Goal: Information Seeking & Learning: Learn about a topic

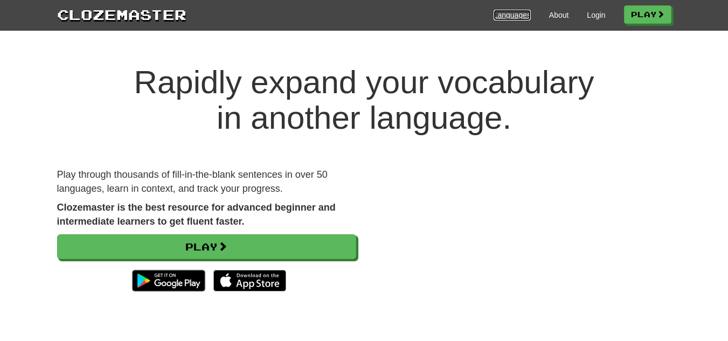
click at [508, 17] on link "Languages" at bounding box center [511, 15] width 37 height 11
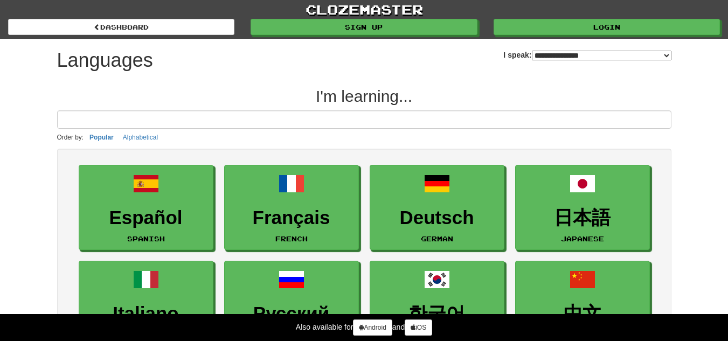
select select "*******"
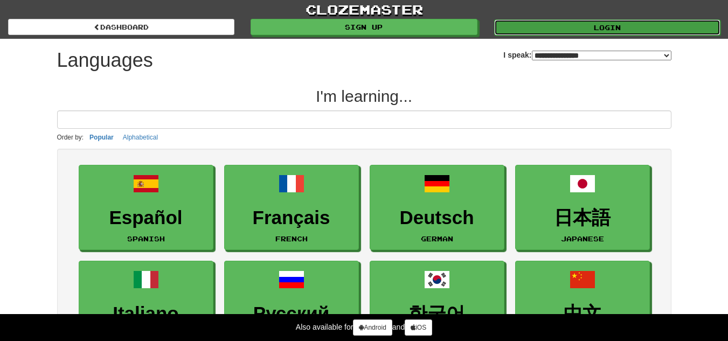
click at [600, 19] on link "Login" at bounding box center [607, 27] width 226 height 16
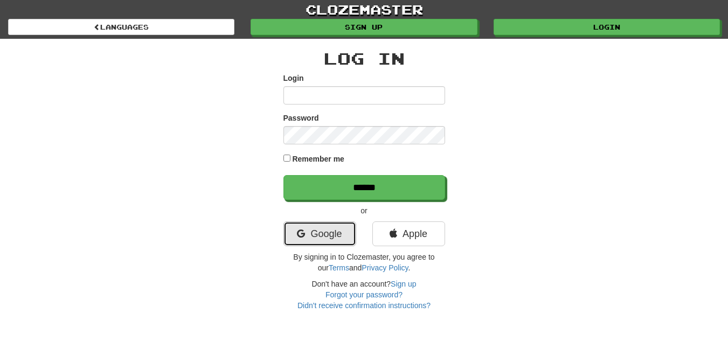
click at [320, 230] on link "Google" at bounding box center [319, 233] width 73 height 25
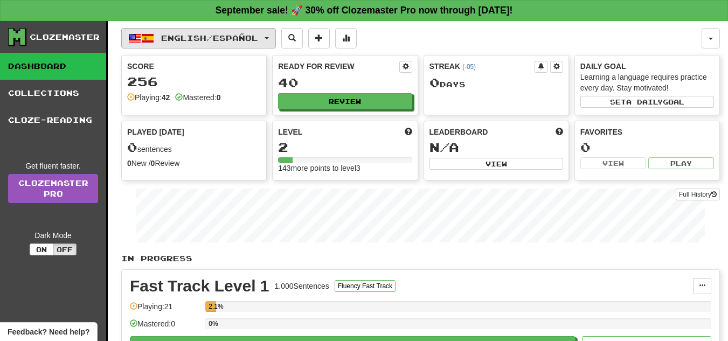
click at [276, 36] on button "English / Español" at bounding box center [198, 38] width 155 height 20
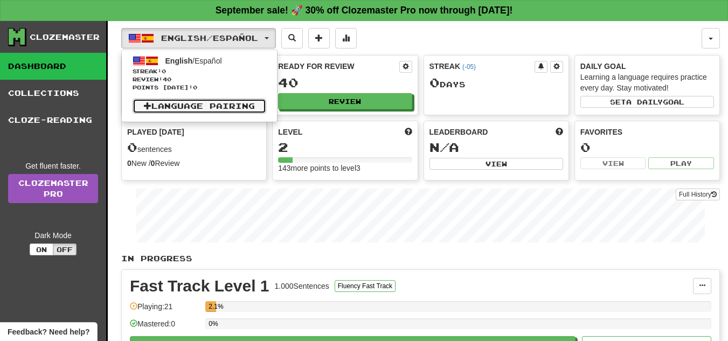
click at [171, 101] on link "Language Pairing" at bounding box center [199, 106] width 134 height 15
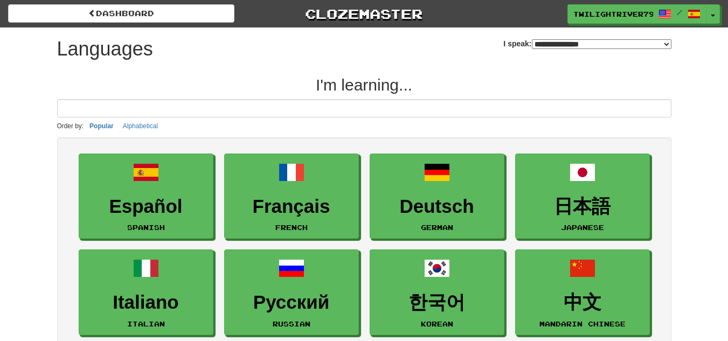
select select "*******"
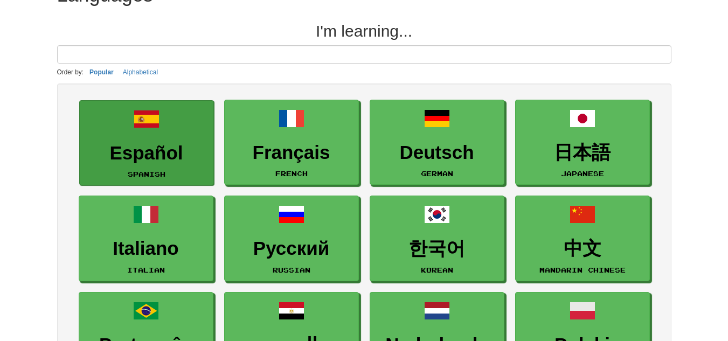
scroll to position [108, 0]
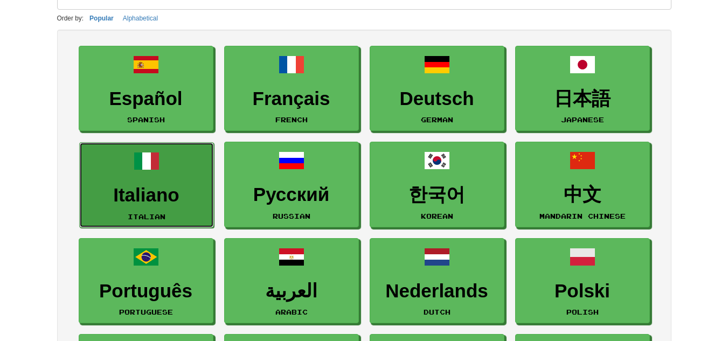
click at [179, 160] on link "Italiano Italian" at bounding box center [146, 185] width 135 height 86
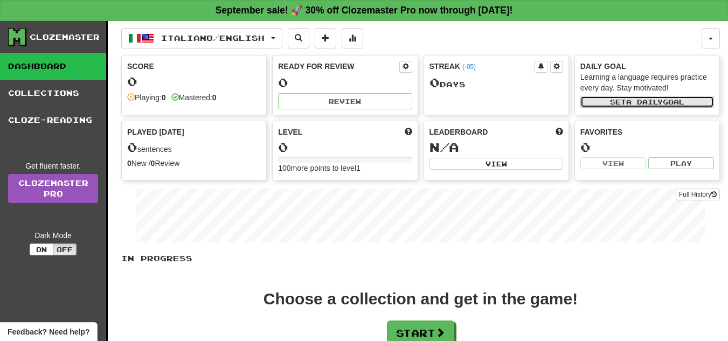
click at [662, 100] on span "a daily" at bounding box center [644, 102] width 37 height 8
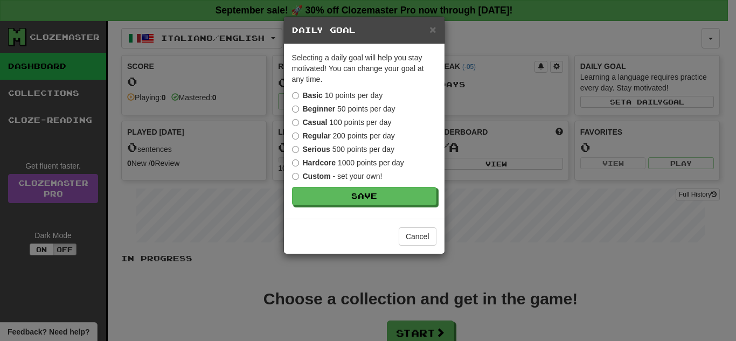
click at [355, 109] on label "Beginner 50 points per day" at bounding box center [343, 108] width 103 height 11
click at [355, 124] on label "Casual 100 points per day" at bounding box center [342, 122] width 100 height 11
click at [357, 132] on label "Regular 200 points per day" at bounding box center [343, 135] width 103 height 11
click at [366, 120] on label "Casual 100 points per day" at bounding box center [342, 122] width 100 height 11
click at [431, 30] on span "×" at bounding box center [432, 29] width 6 height 12
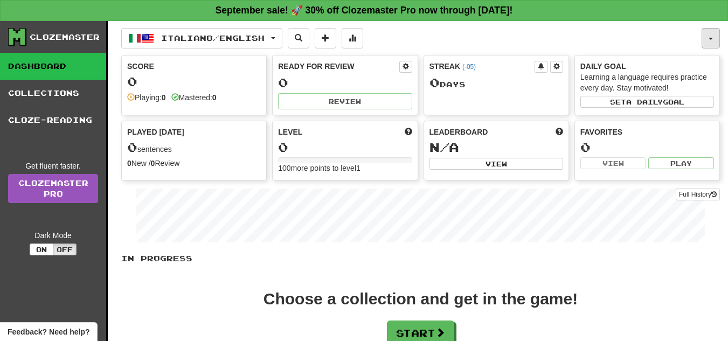
click at [702, 40] on button "button" at bounding box center [710, 38] width 18 height 20
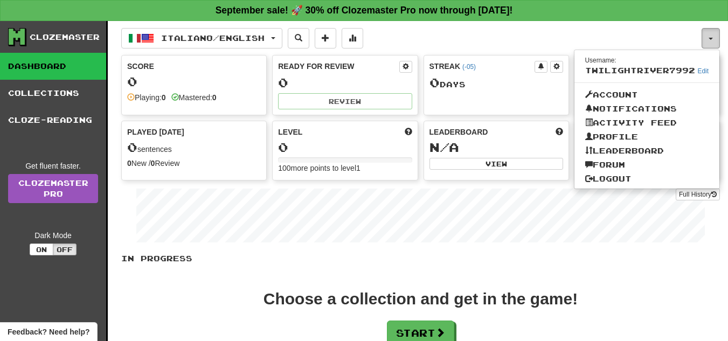
click at [707, 38] on button "button" at bounding box center [710, 38] width 18 height 20
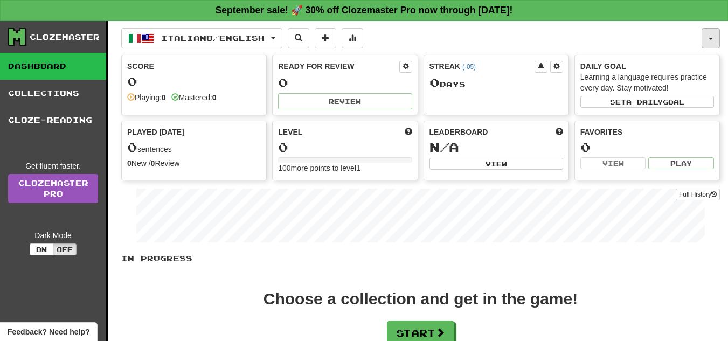
click at [707, 38] on button "button" at bounding box center [710, 38] width 18 height 20
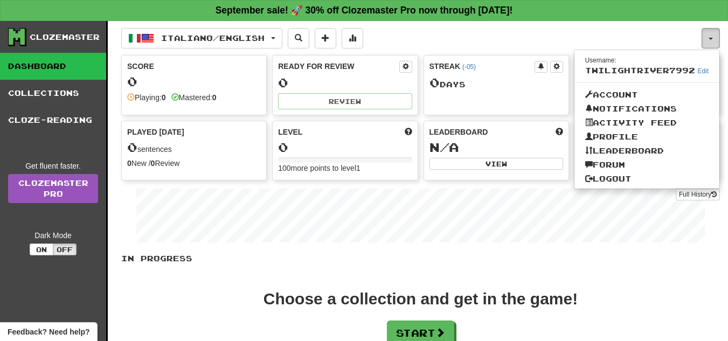
click at [706, 38] on button "button" at bounding box center [710, 38] width 18 height 20
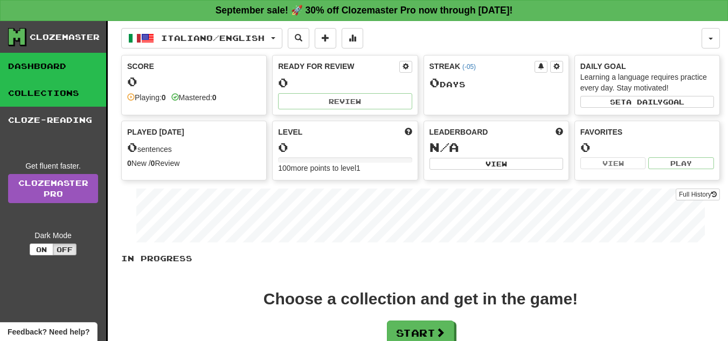
click at [70, 99] on link "Collections" at bounding box center [53, 93] width 106 height 27
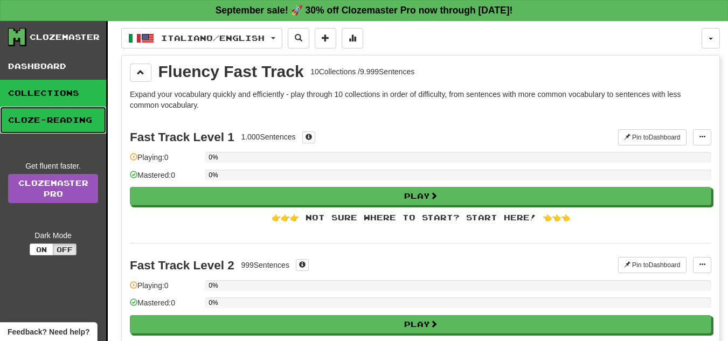
click at [74, 124] on link "Cloze-Reading" at bounding box center [53, 120] width 106 height 27
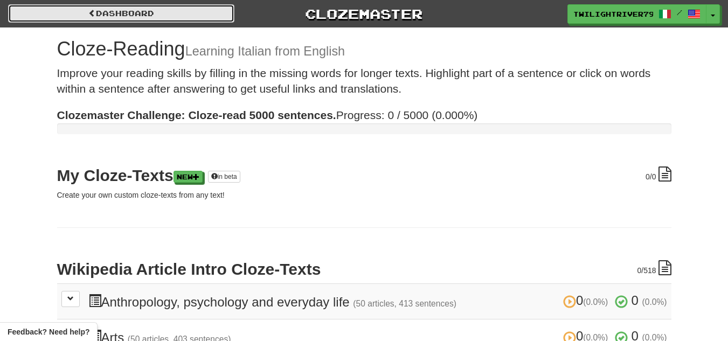
click at [47, 15] on link "Dashboard" at bounding box center [121, 13] width 226 height 18
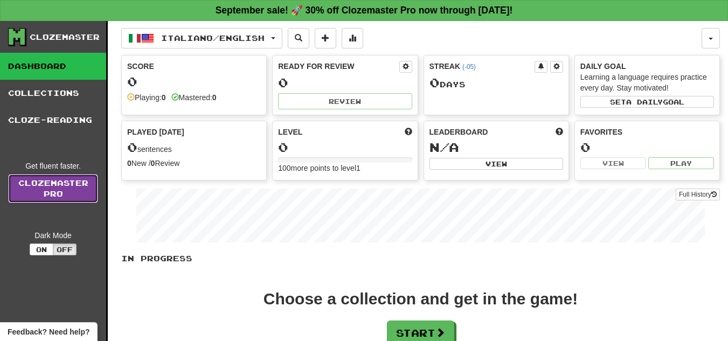
click at [67, 185] on link "Clozemaster Pro" at bounding box center [53, 188] width 90 height 29
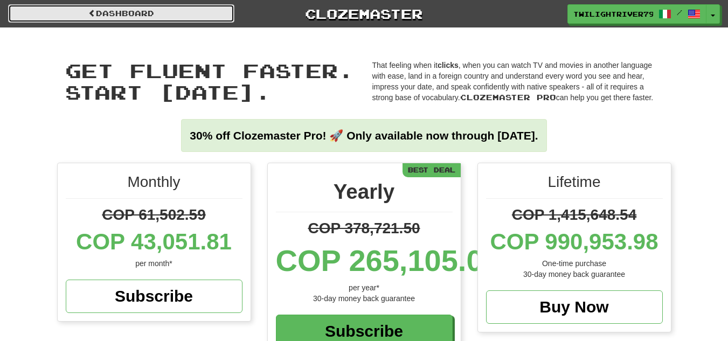
click at [205, 10] on link "Dashboard" at bounding box center [121, 13] width 226 height 18
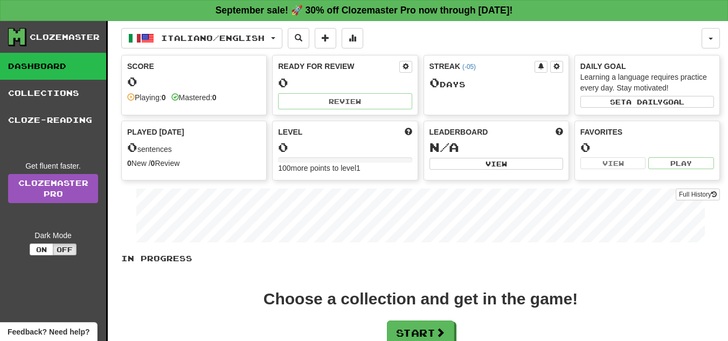
scroll to position [108, 0]
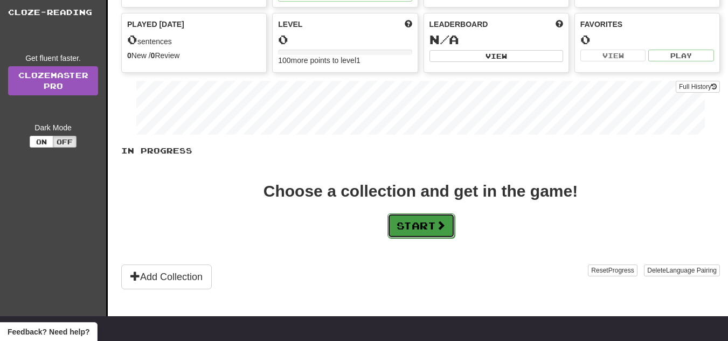
click at [408, 223] on button "Start" at bounding box center [420, 225] width 67 height 25
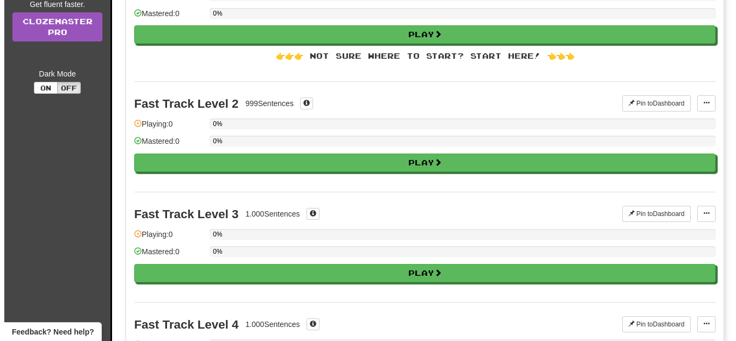
scroll to position [0, 0]
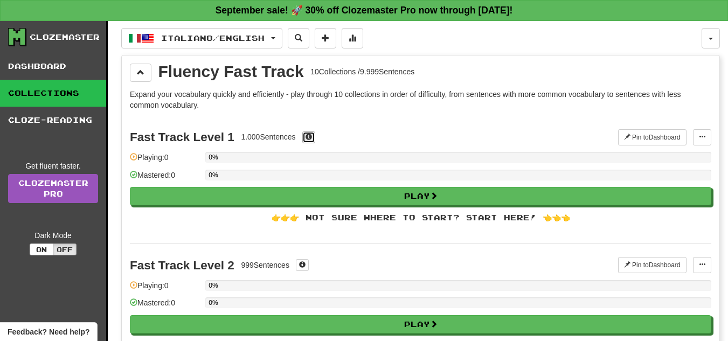
click at [311, 136] on span at bounding box center [308, 137] width 6 height 6
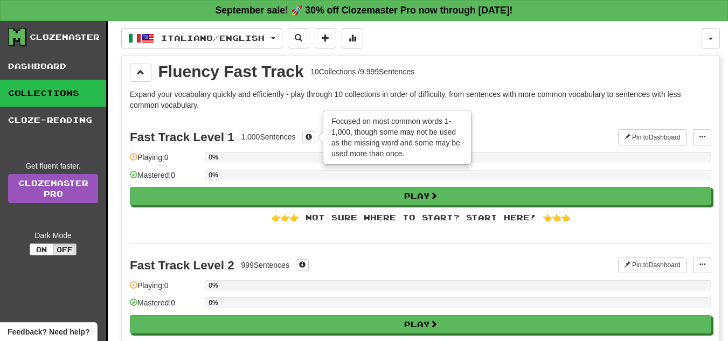
click at [298, 119] on div "Fast Track Level 1 1.000 Sentences × Focused on most common words 1-1,000, thou…" at bounding box center [420, 180] width 581 height 128
click at [396, 130] on div "Focused on most common words 1-1,000, though some may not be used as the missin…" at bounding box center [397, 137] width 146 height 53
click at [514, 149] on div "Fast Track Level 1 1.000 Sentences × Focused on most common words 1-1,000, thou…" at bounding box center [420, 180] width 581 height 128
click at [396, 146] on div "Focused on most common words 1-1,000, though some may not be used as the missin…" at bounding box center [397, 137] width 146 height 53
click at [304, 139] on button at bounding box center [308, 137] width 13 height 12
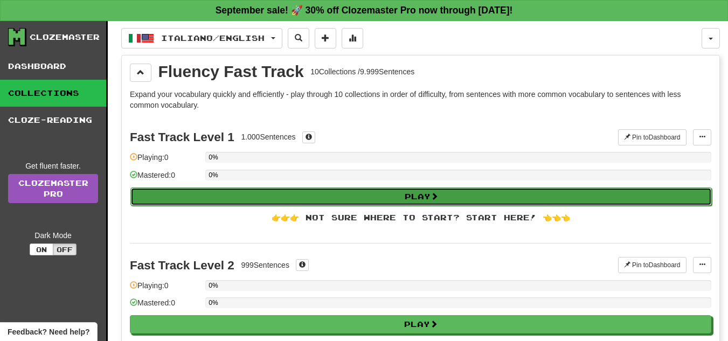
click at [407, 195] on button "Play" at bounding box center [420, 196] width 581 height 18
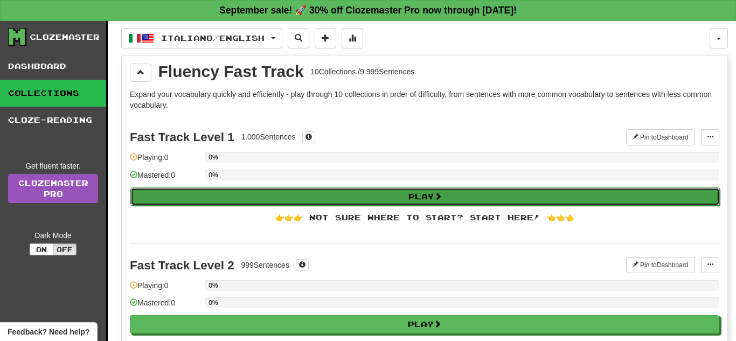
select select "**"
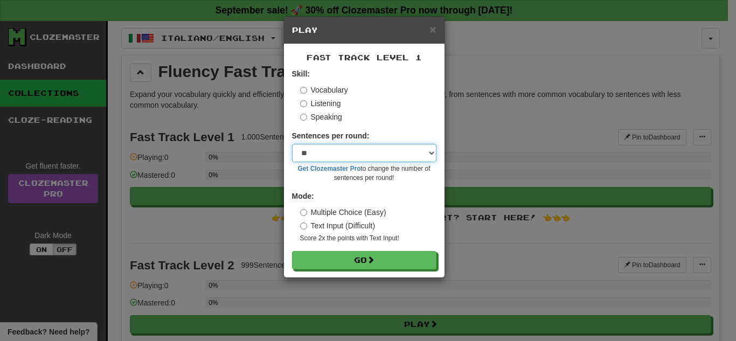
click at [387, 156] on select "* ** ** ** ** ** *** ********" at bounding box center [364, 153] width 144 height 18
click at [292, 144] on select "* ** ** ** ** ** *** ********" at bounding box center [364, 153] width 144 height 18
click at [333, 154] on select "* ** ** ** ** ** *** ********" at bounding box center [364, 153] width 144 height 18
click at [338, 149] on select "* ** ** ** ** ** *** ********" at bounding box center [364, 153] width 144 height 18
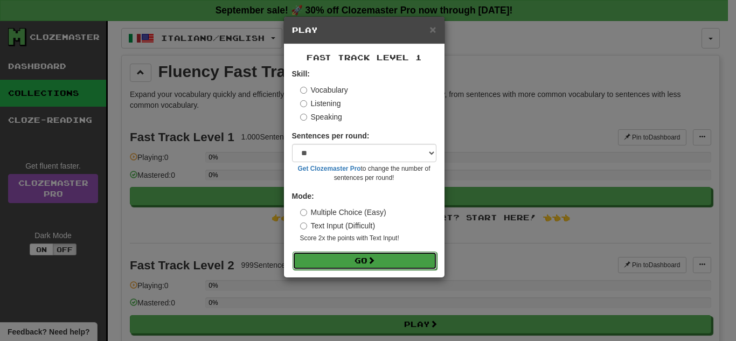
click at [381, 259] on button "Go" at bounding box center [364, 260] width 144 height 18
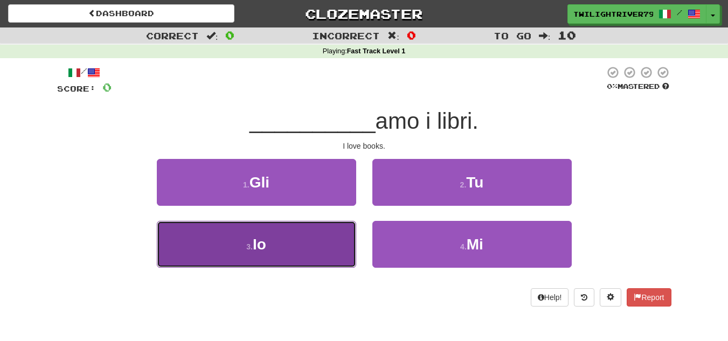
click at [299, 246] on button "3 . Io" at bounding box center [256, 244] width 199 height 47
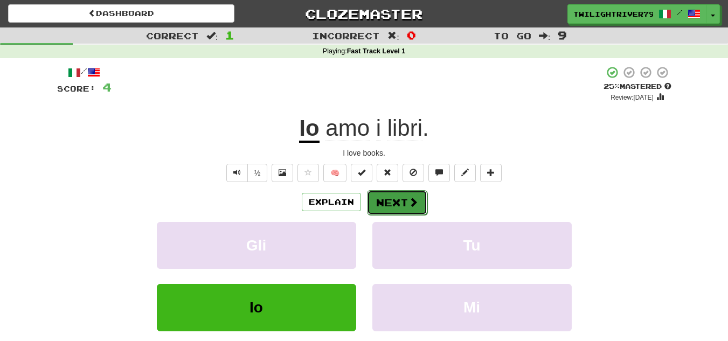
click at [386, 201] on button "Next" at bounding box center [397, 202] width 60 height 25
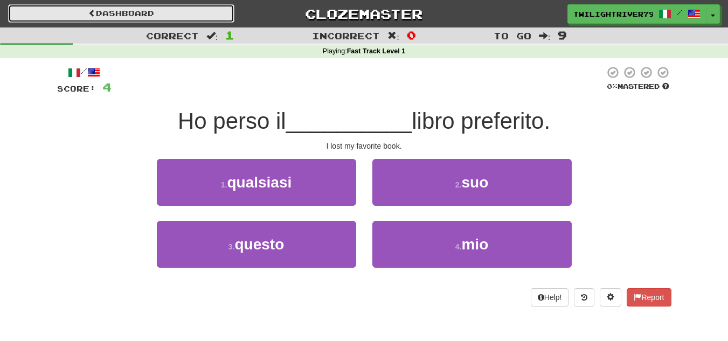
click at [193, 19] on link "Dashboard" at bounding box center [121, 13] width 226 height 18
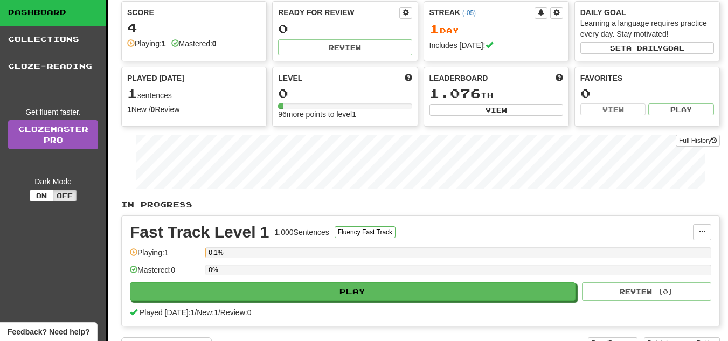
scroll to position [108, 0]
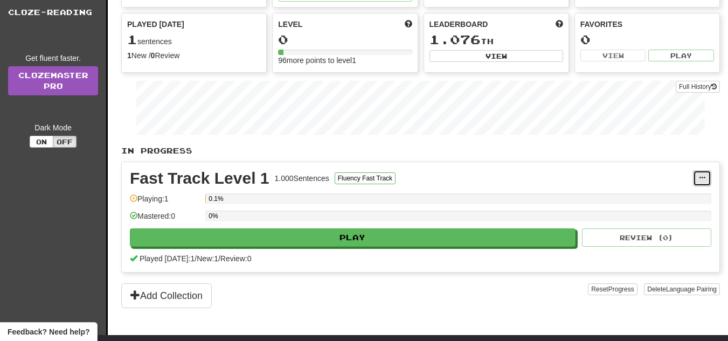
click at [702, 177] on span at bounding box center [701, 177] width 6 height 6
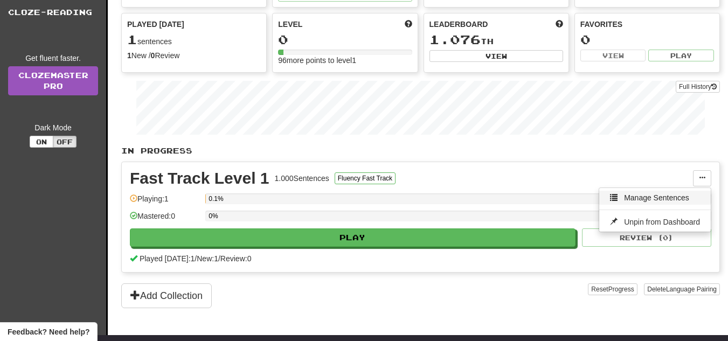
click at [684, 200] on span "Manage Sentences" at bounding box center [656, 197] width 65 height 9
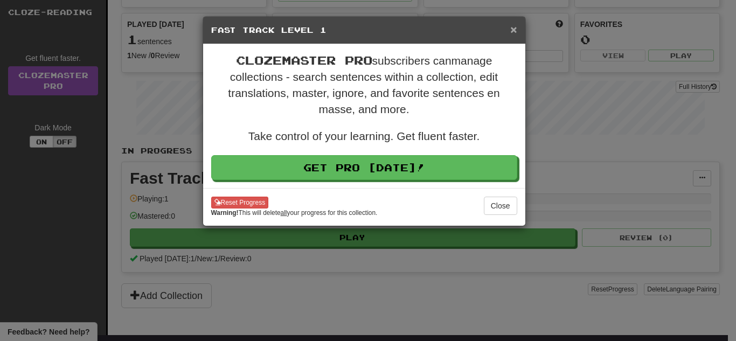
click at [515, 29] on span "×" at bounding box center [513, 29] width 6 height 12
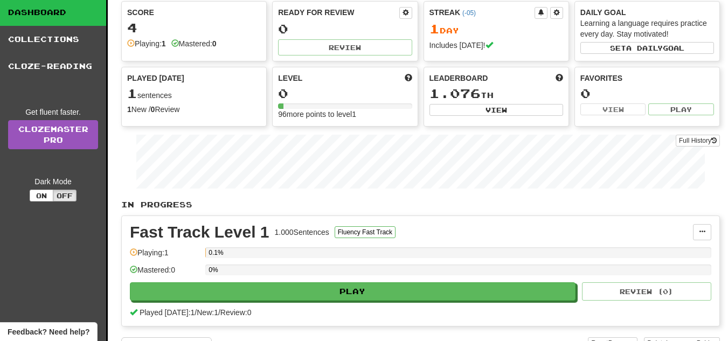
scroll to position [0, 0]
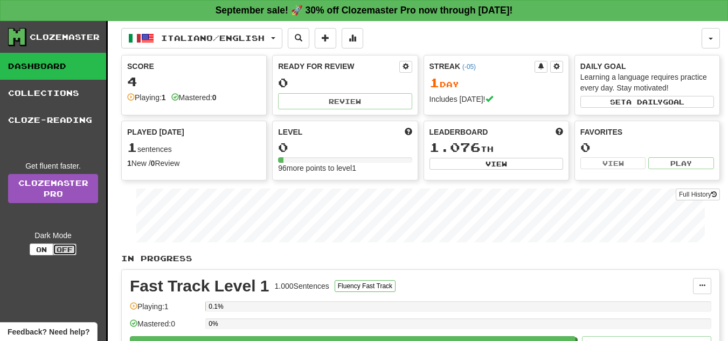
click at [62, 250] on button "Off" at bounding box center [65, 249] width 24 height 12
click at [43, 251] on button "On" at bounding box center [42, 249] width 24 height 12
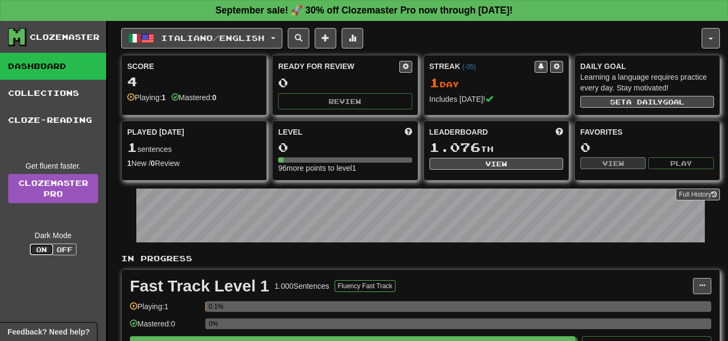
click at [44, 251] on button "On" at bounding box center [42, 249] width 24 height 12
click at [59, 248] on button "Off" at bounding box center [65, 249] width 24 height 12
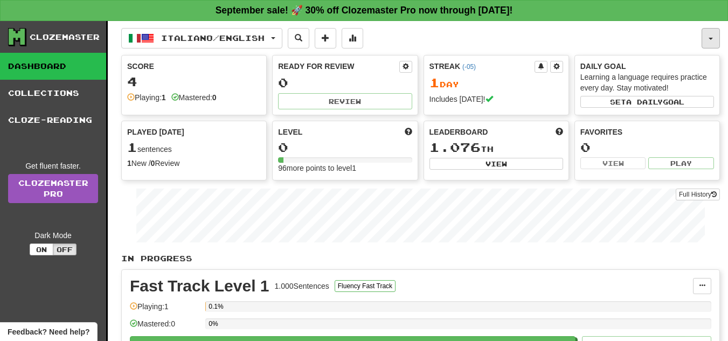
click at [711, 32] on button "button" at bounding box center [710, 38] width 18 height 20
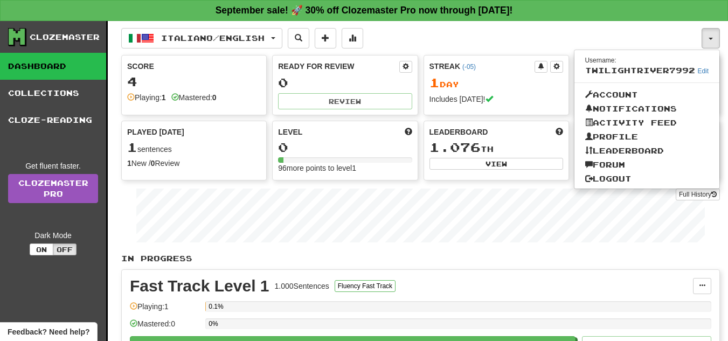
click at [494, 183] on div "Italiano / English English / Español Streak: 0 Review: 40 Points today: 0 Itali…" at bounding box center [420, 232] width 598 height 422
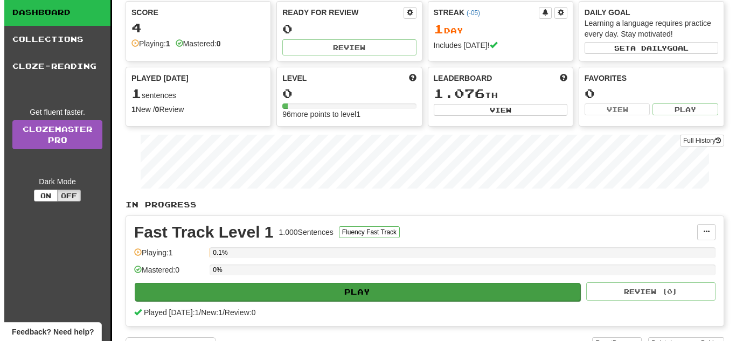
scroll to position [108, 0]
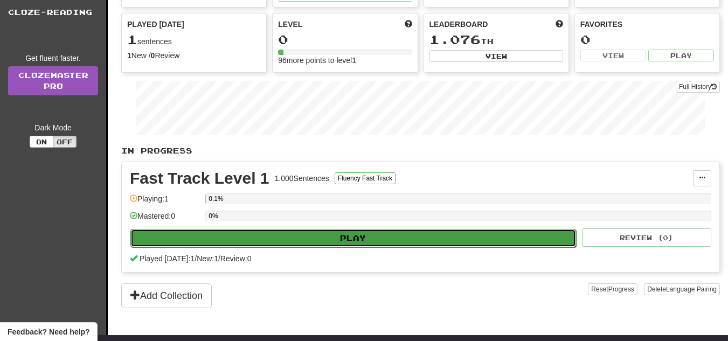
click at [423, 238] on button "Play" at bounding box center [352, 238] width 445 height 18
select select "**"
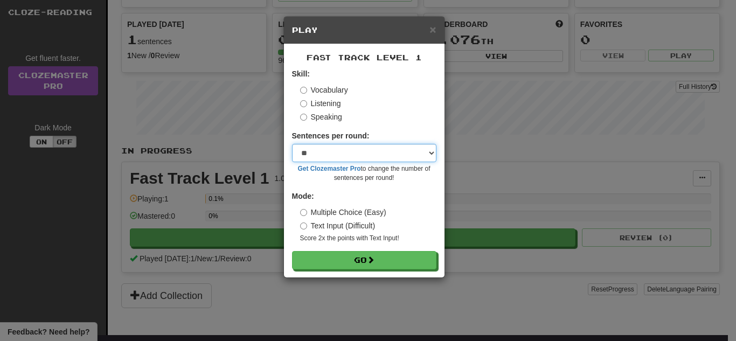
click at [393, 152] on select "* ** ** ** ** ** *** ********" at bounding box center [364, 153] width 144 height 18
click at [353, 150] on select "* ** ** ** ** ** *** ********" at bounding box center [364, 153] width 144 height 18
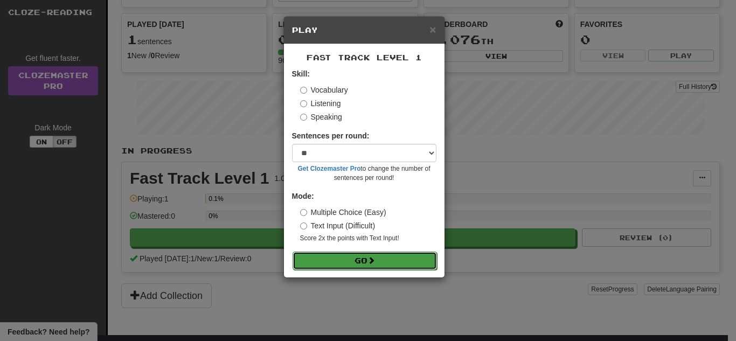
click at [306, 259] on button "Go" at bounding box center [364, 260] width 144 height 18
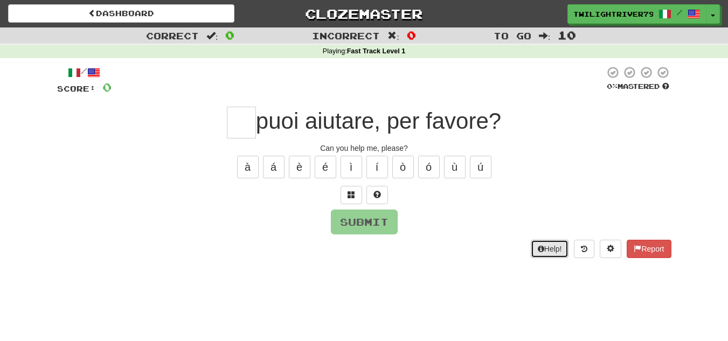
click at [533, 252] on button "Help!" at bounding box center [549, 249] width 38 height 18
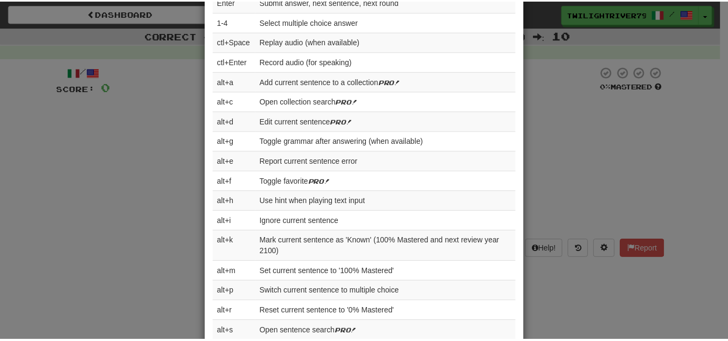
scroll to position [522, 0]
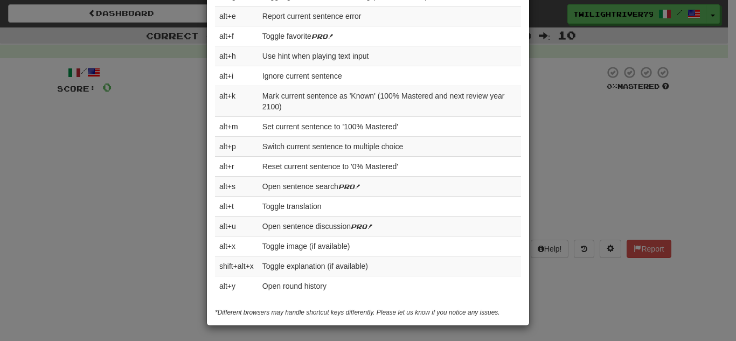
click at [607, 160] on div "× Help Complete the sentence with the correct missing word! 👉 Run Tutorial 👈 Po…" at bounding box center [368, 170] width 736 height 341
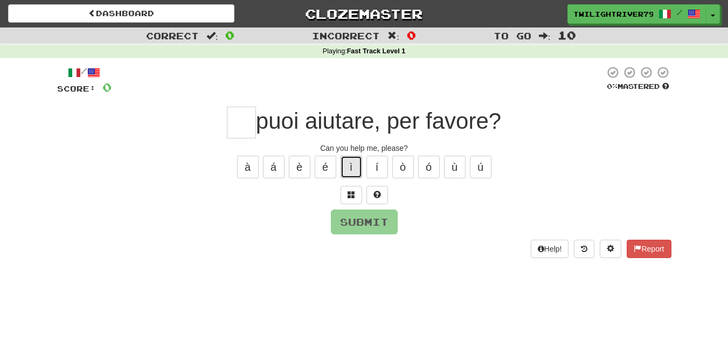
click at [358, 166] on button "ì" at bounding box center [351, 167] width 22 height 23
type input "*"
click at [387, 173] on button "í" at bounding box center [377, 167] width 22 height 23
type input "*"
click at [401, 173] on button "ò" at bounding box center [403, 167] width 22 height 23
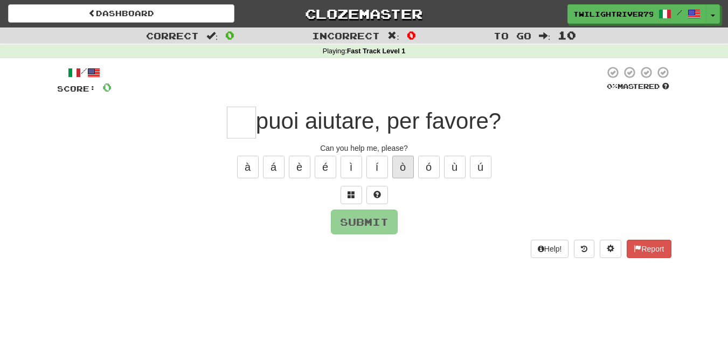
type input "*"
click at [428, 173] on button "ó" at bounding box center [429, 167] width 22 height 23
type input "*"
click at [460, 173] on button "ù" at bounding box center [455, 167] width 22 height 23
type input "*"
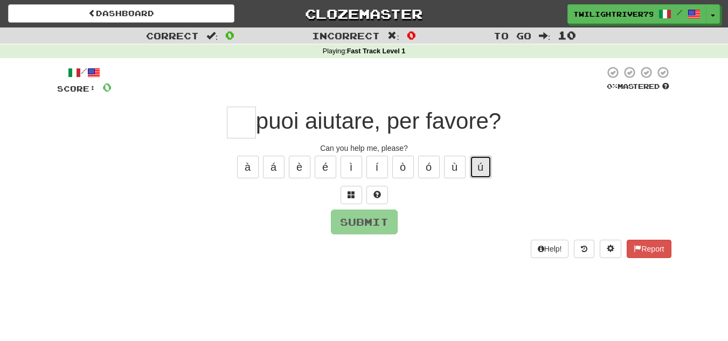
click at [478, 170] on button "ú" at bounding box center [481, 167] width 22 height 23
type input "*"
click at [271, 160] on button "á" at bounding box center [274, 167] width 22 height 23
type input "*"
click at [250, 166] on button "à" at bounding box center [248, 167] width 22 height 23
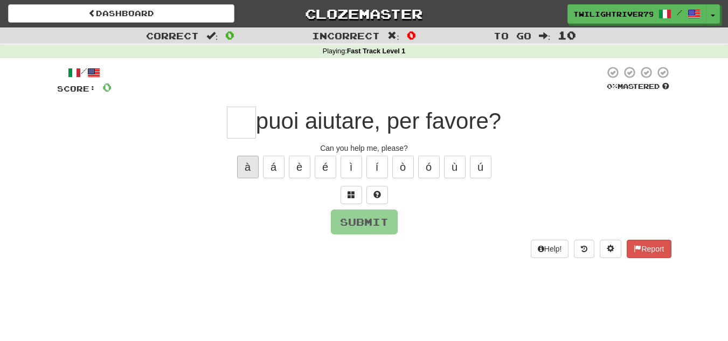
type input "*"
click at [354, 197] on span at bounding box center [351, 195] width 8 height 8
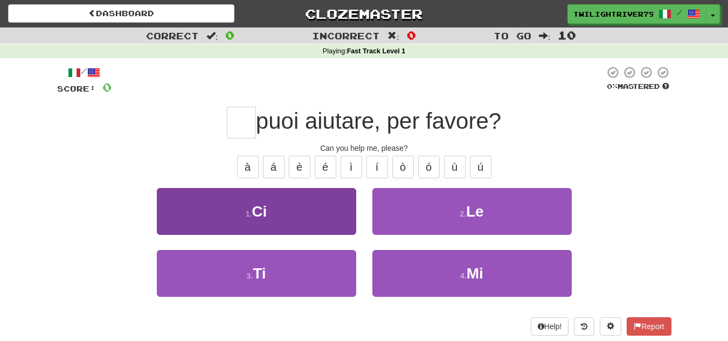
scroll to position [54, 0]
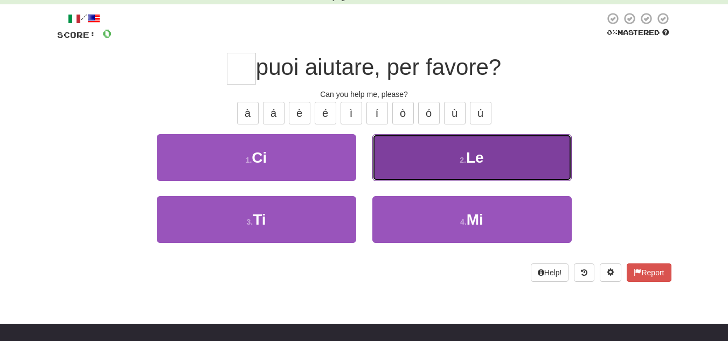
click at [482, 164] on span "Le" at bounding box center [475, 157] width 18 height 17
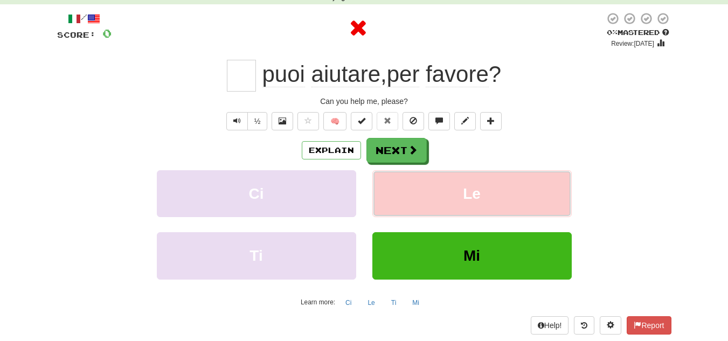
type input "**"
click at [418, 304] on button "Mi" at bounding box center [415, 303] width 19 height 16
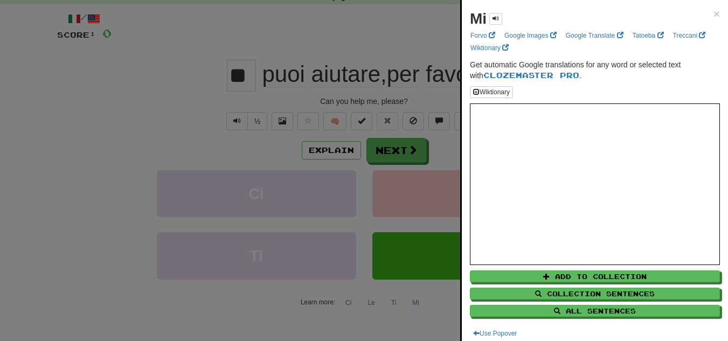
click at [702, 18] on div "Mi ×" at bounding box center [595, 19] width 250 height 22
click at [713, 13] on span "×" at bounding box center [716, 14] width 6 height 12
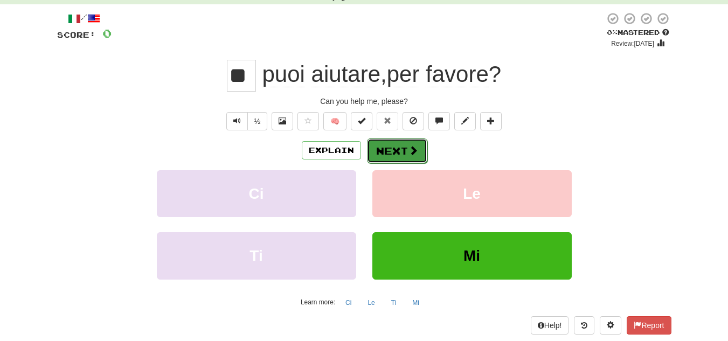
click at [380, 149] on button "Next" at bounding box center [397, 150] width 60 height 25
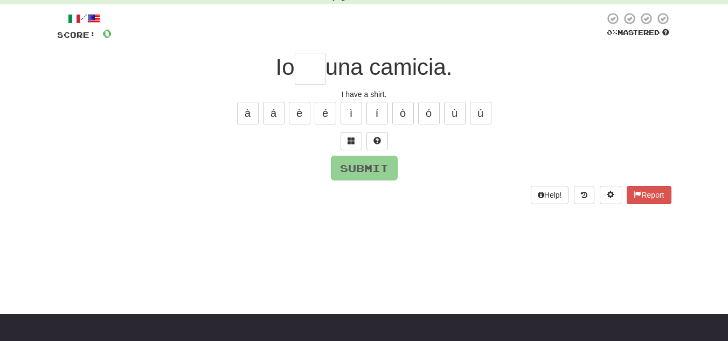
scroll to position [0, 0]
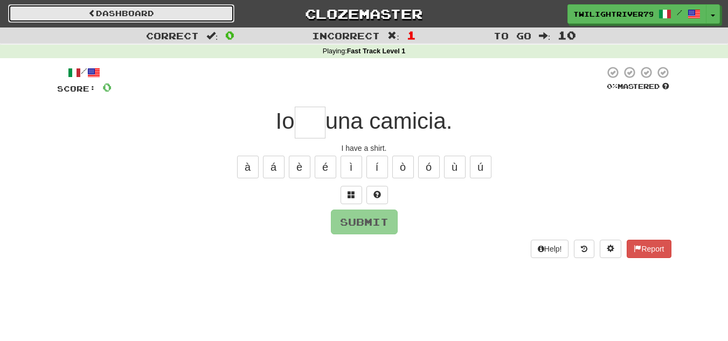
click at [145, 13] on link "Dashboard" at bounding box center [121, 13] width 226 height 18
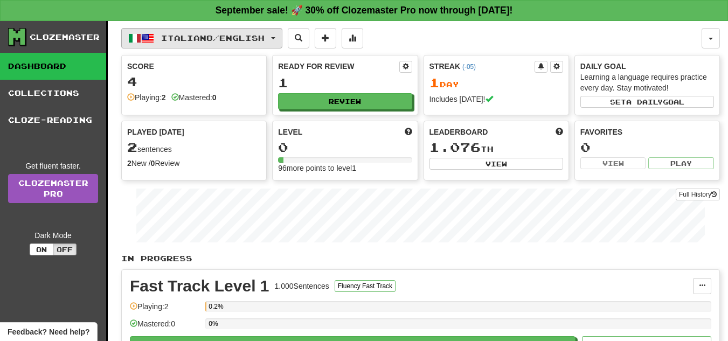
click at [162, 34] on span "Italiano / English" at bounding box center [212, 37] width 103 height 9
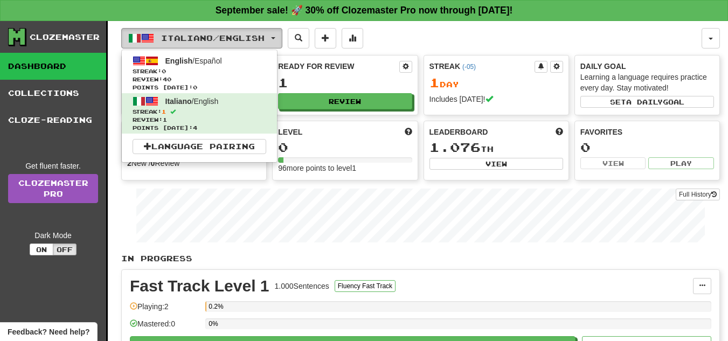
click at [255, 36] on span "Italiano / English" at bounding box center [212, 37] width 103 height 9
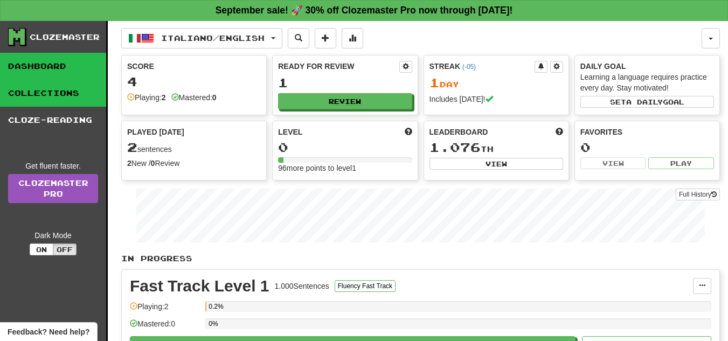
click at [54, 89] on link "Collections" at bounding box center [53, 93] width 106 height 27
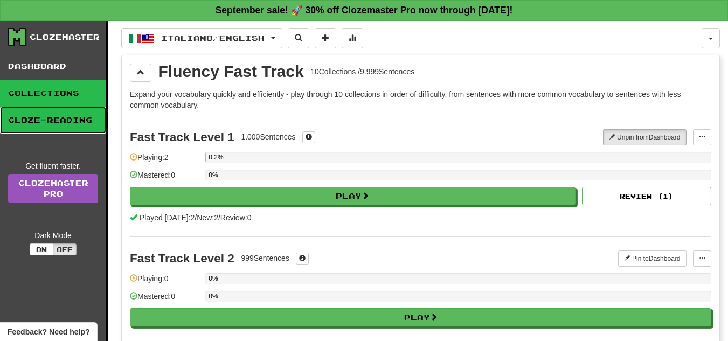
click at [41, 118] on link "Cloze-Reading" at bounding box center [53, 120] width 106 height 27
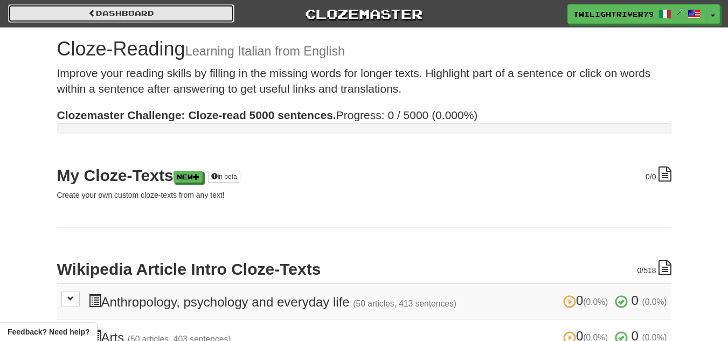
click at [152, 15] on link "Dashboard" at bounding box center [121, 13] width 226 height 18
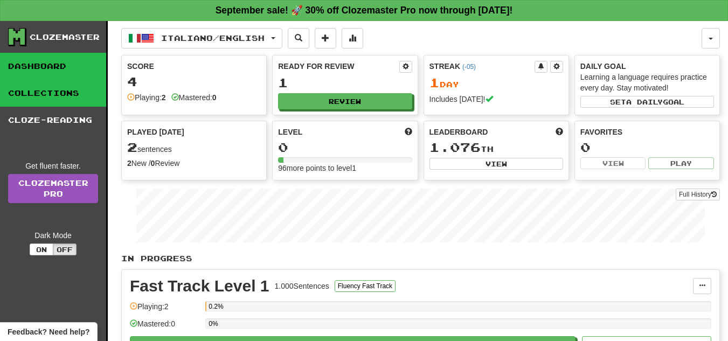
click at [40, 98] on link "Collections" at bounding box center [53, 93] width 106 height 27
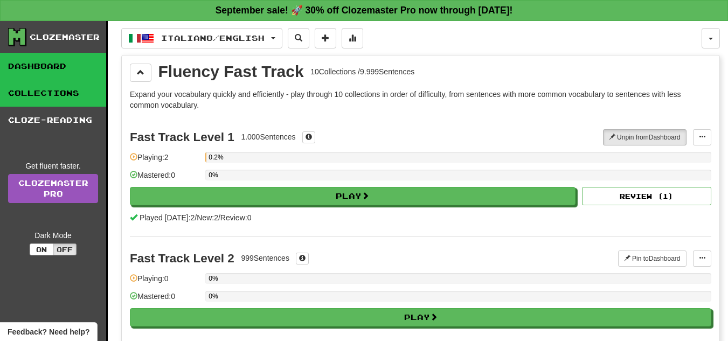
click at [39, 71] on link "Dashboard" at bounding box center [53, 66] width 106 height 27
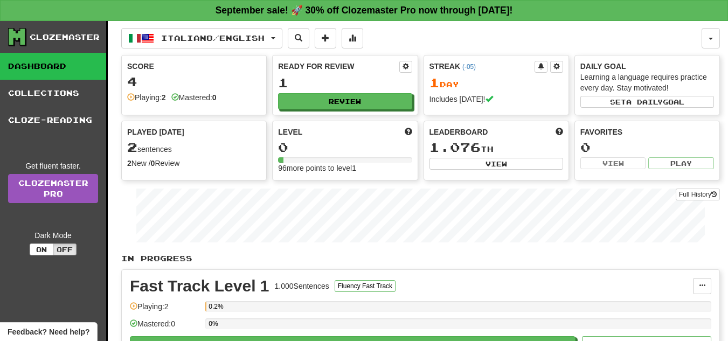
click at [18, 37] on icon at bounding box center [17, 37] width 16 height 16
click at [37, 126] on link "Cloze-Reading" at bounding box center [53, 120] width 106 height 27
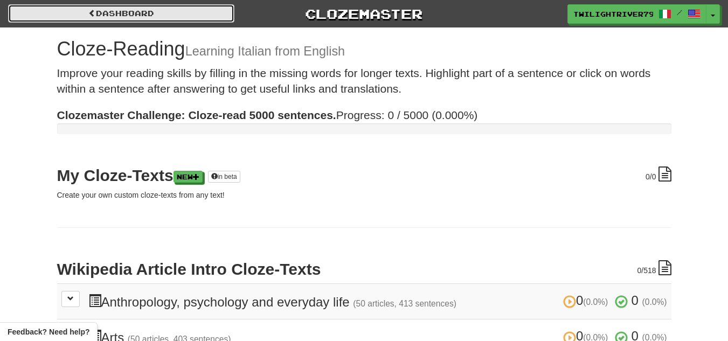
click at [156, 21] on link "Dashboard" at bounding box center [121, 13] width 226 height 18
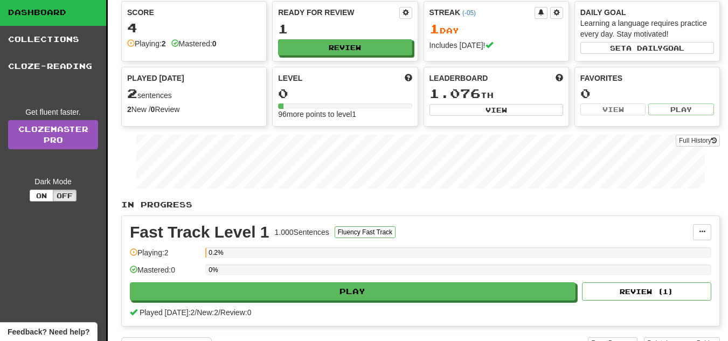
scroll to position [108, 0]
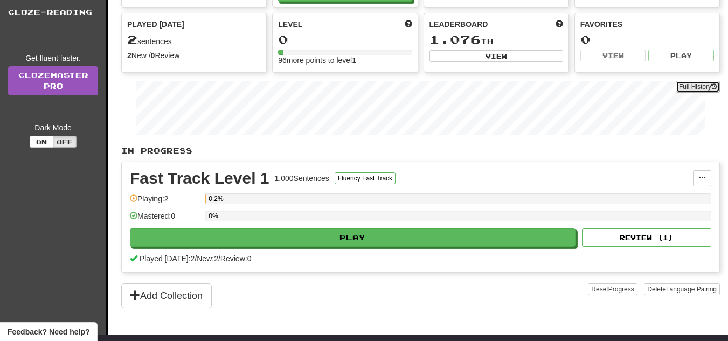
click at [687, 86] on button "Full History" at bounding box center [697, 87] width 44 height 12
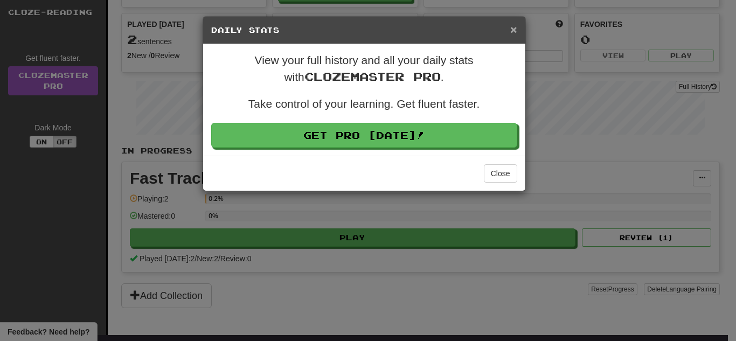
click at [511, 29] on span "×" at bounding box center [513, 29] width 6 height 12
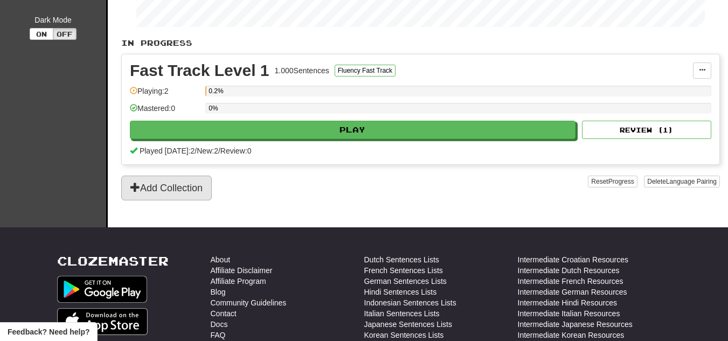
scroll to position [162, 0]
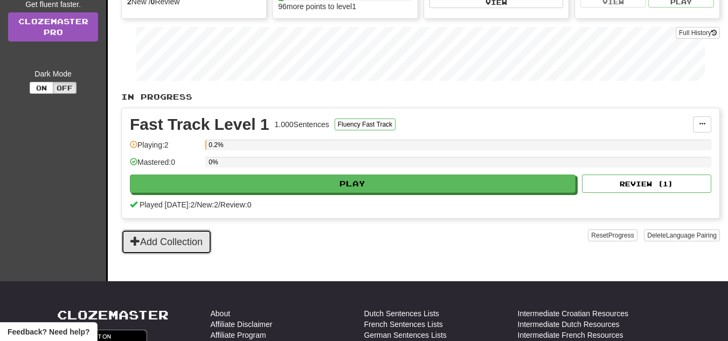
click at [155, 240] on button "Add Collection" at bounding box center [166, 241] width 90 height 25
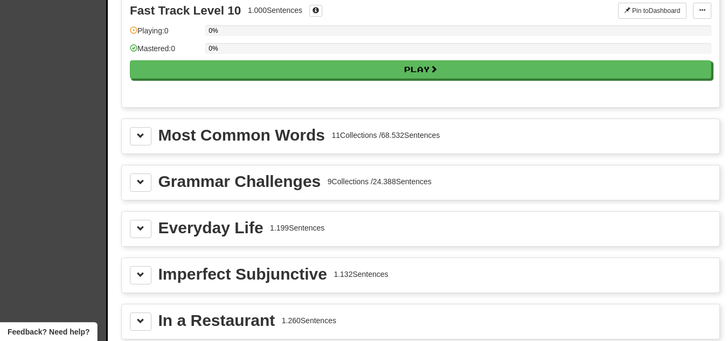
scroll to position [1239, 0]
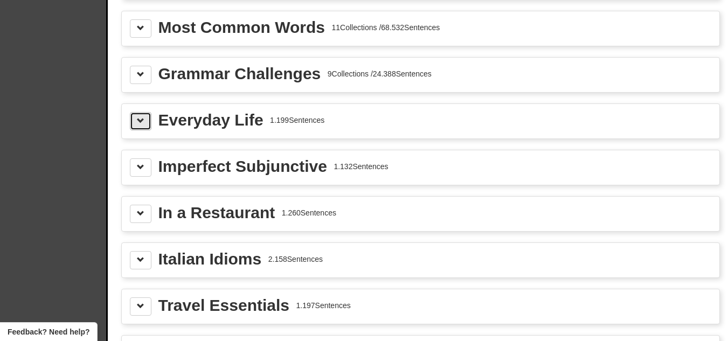
click at [145, 125] on button at bounding box center [141, 121] width 22 height 18
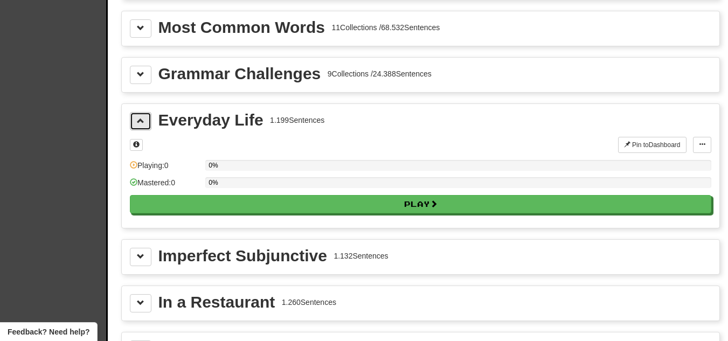
click at [145, 125] on button at bounding box center [141, 121] width 22 height 18
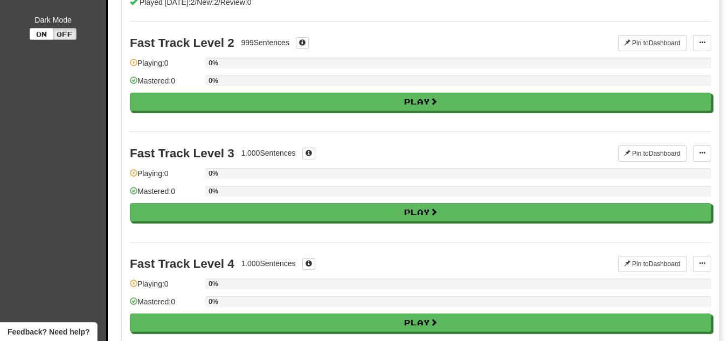
scroll to position [0, 0]
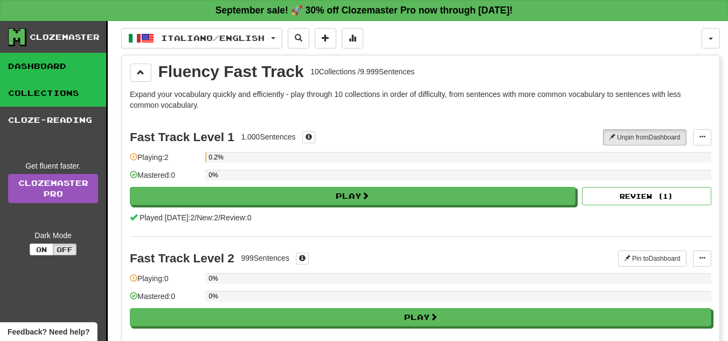
click at [55, 73] on link "Dashboard" at bounding box center [53, 66] width 106 height 27
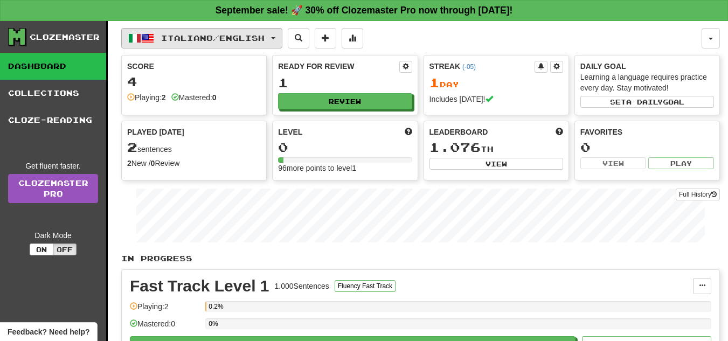
click at [199, 40] on span "Italiano / English" at bounding box center [212, 37] width 103 height 9
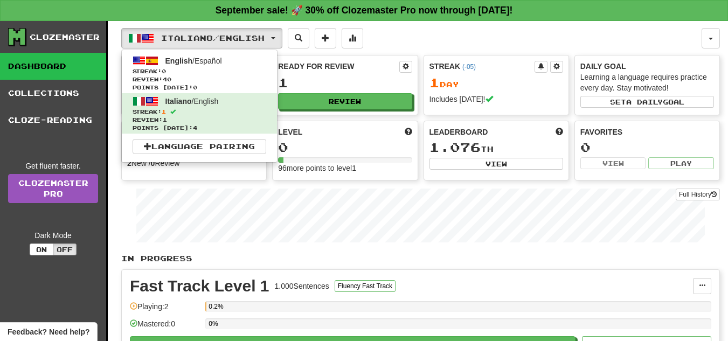
drag, startPoint x: 179, startPoint y: 120, endPoint x: 132, endPoint y: 183, distance: 79.3
click at [132, 183] on div "Full History" at bounding box center [420, 216] width 598 height 67
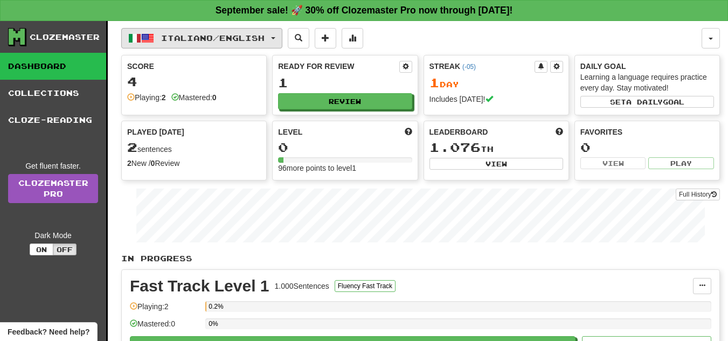
click at [179, 37] on span "Italiano / English" at bounding box center [212, 37] width 103 height 9
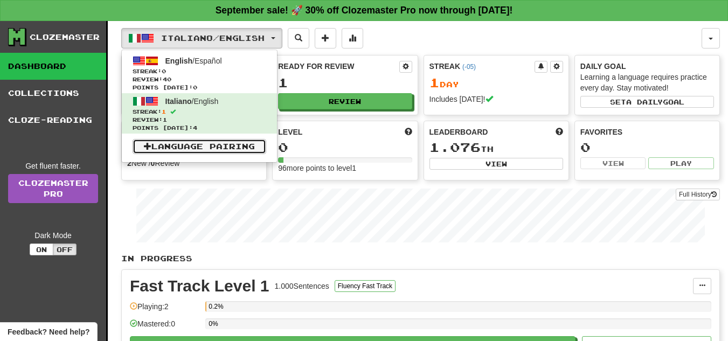
click at [180, 145] on link "Language Pairing" at bounding box center [199, 146] width 134 height 15
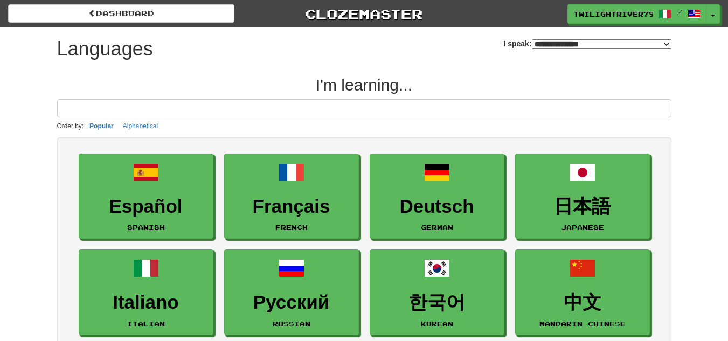
click at [551, 43] on select "**********" at bounding box center [601, 44] width 139 height 10
select select "*******"
click at [532, 39] on select "**********" at bounding box center [601, 44] width 139 height 10
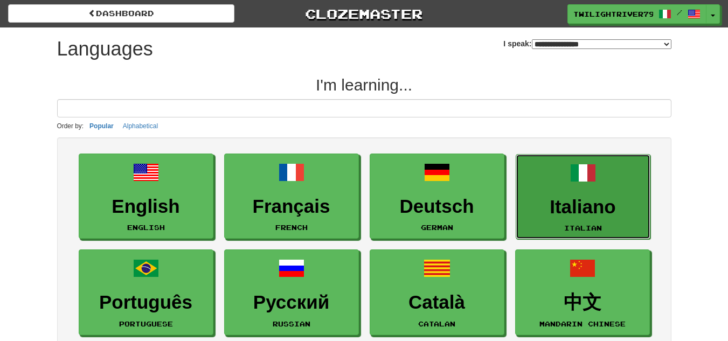
click at [557, 172] on link "Italiano Italian" at bounding box center [582, 197] width 135 height 86
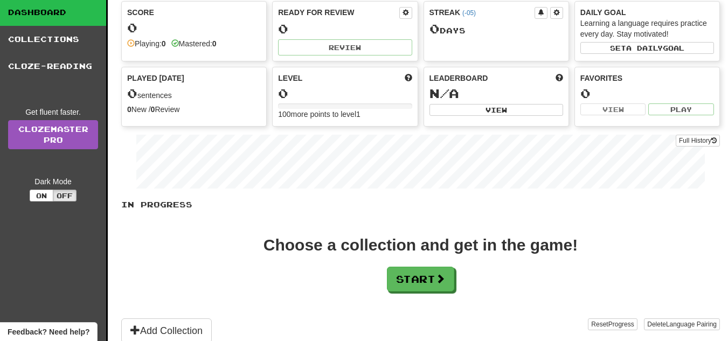
scroll to position [108, 0]
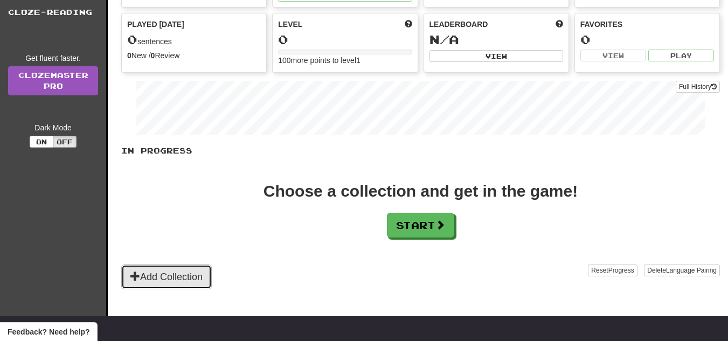
click at [188, 279] on button "Add Collection" at bounding box center [166, 276] width 90 height 25
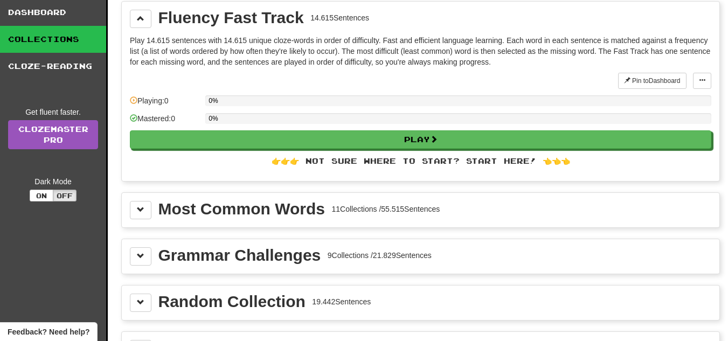
scroll to position [0, 0]
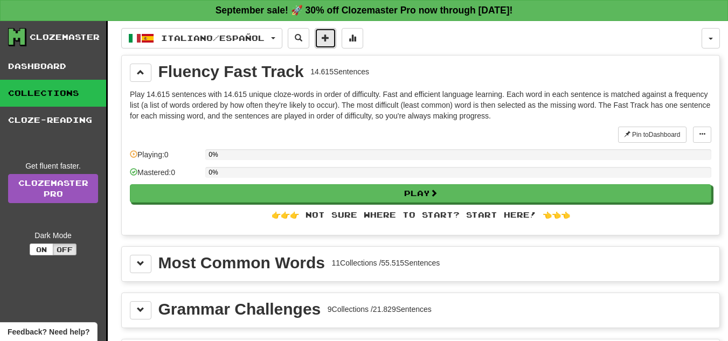
click at [334, 42] on button at bounding box center [325, 38] width 22 height 20
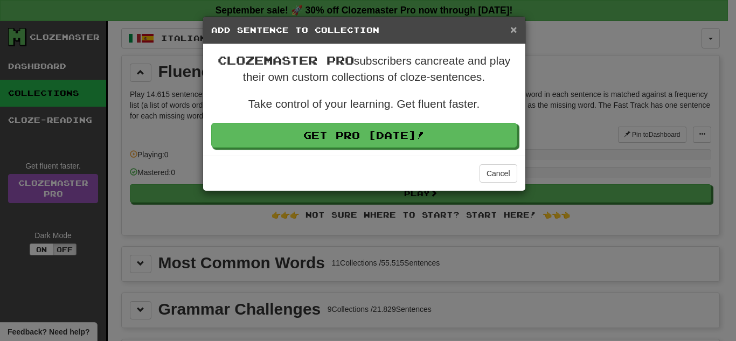
click at [512, 32] on span "×" at bounding box center [513, 29] width 6 height 12
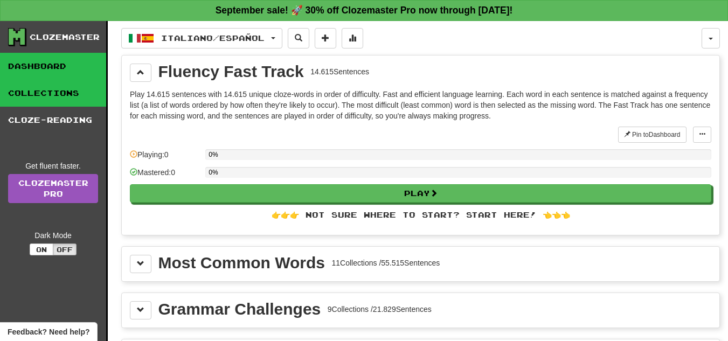
click at [56, 66] on link "Dashboard" at bounding box center [53, 66] width 106 height 27
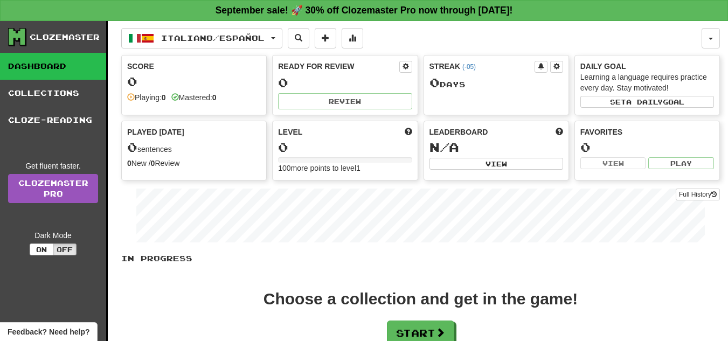
scroll to position [108, 0]
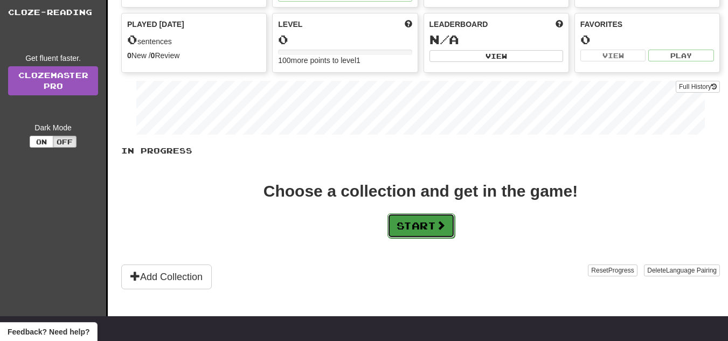
click at [415, 228] on button "Start" at bounding box center [420, 225] width 67 height 25
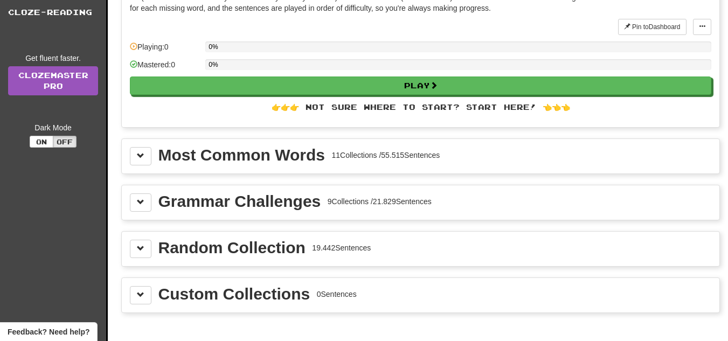
scroll to position [0, 0]
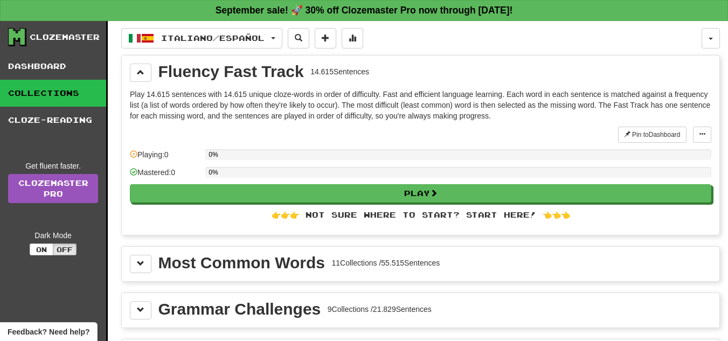
click at [250, 259] on div "Most Common Words" at bounding box center [241, 263] width 166 height 16
click at [149, 262] on button at bounding box center [141, 264] width 22 height 18
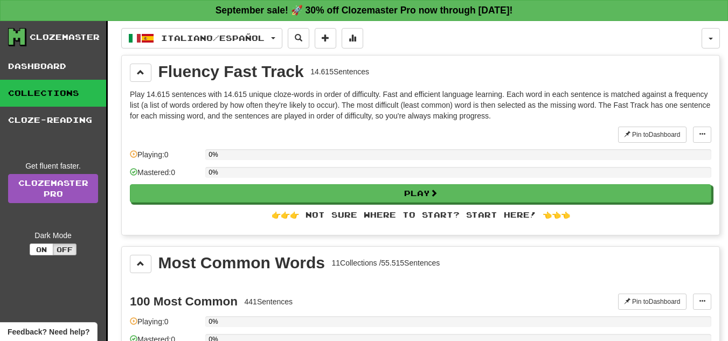
click at [295, 217] on div "👉👉👉 Not sure where to start? Start here! 👈👈👈" at bounding box center [420, 214] width 581 height 11
click at [334, 217] on div "👉👉👉 Not sure where to start? Start here! 👈👈👈" at bounding box center [420, 214] width 581 height 11
click at [450, 216] on div "👉👉👉 Not sure where to start? Start here! 👈👈👈" at bounding box center [420, 214] width 581 height 11
click at [473, 216] on div "👉👉👉 Not sure where to start? Start here! 👈👈👈" at bounding box center [420, 214] width 581 height 11
click at [506, 215] on div "👉👉👉 Not sure where to start? Start here! 👈👈👈" at bounding box center [420, 214] width 581 height 11
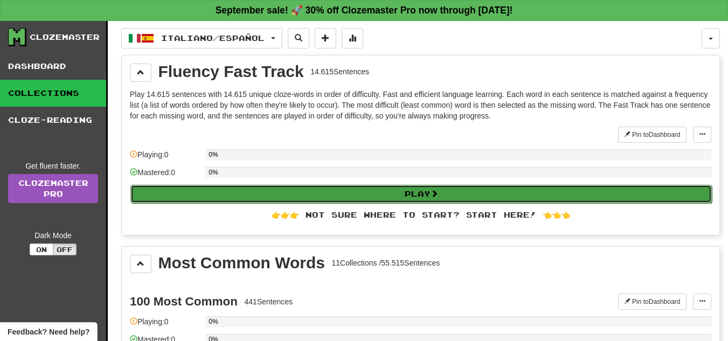
click at [462, 191] on button "Play" at bounding box center [420, 194] width 581 height 18
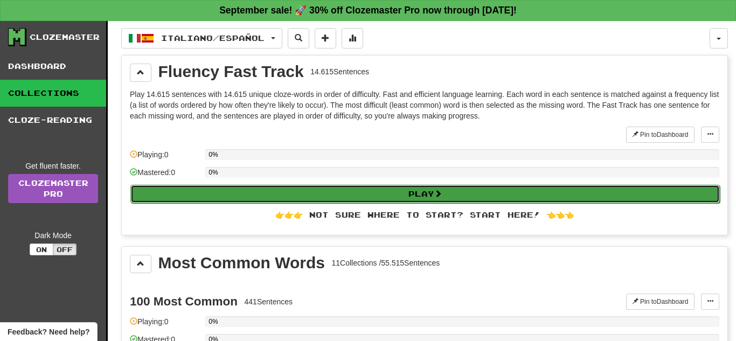
select select "**"
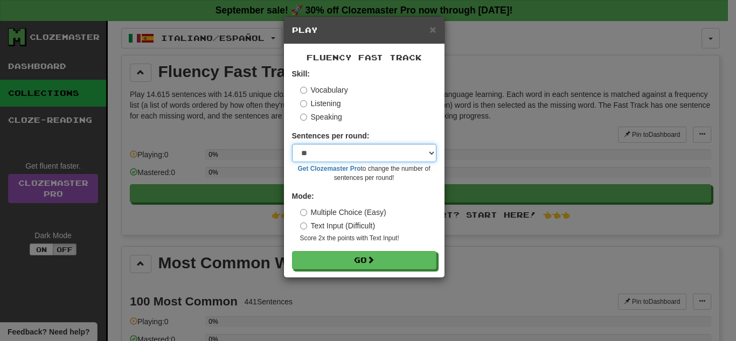
click at [331, 152] on select "* ** ** ** ** ** *** ********" at bounding box center [364, 153] width 144 height 18
click at [334, 157] on select "* ** ** ** ** ** *** ********" at bounding box center [364, 153] width 144 height 18
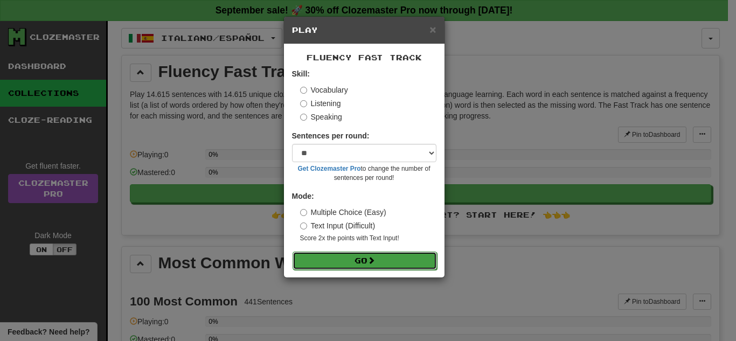
click at [333, 257] on button "Go" at bounding box center [364, 260] width 144 height 18
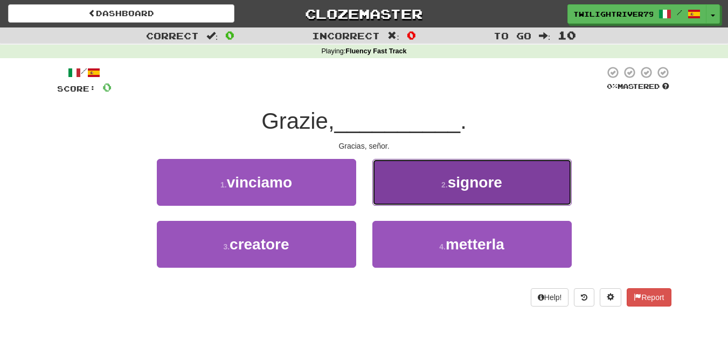
click at [405, 196] on button "2 . [PERSON_NAME]" at bounding box center [471, 182] width 199 height 47
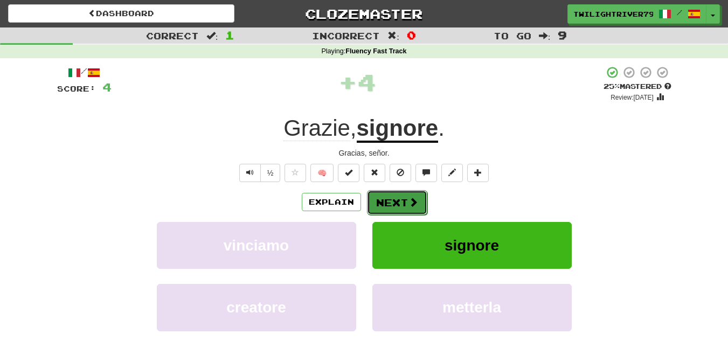
click at [401, 205] on button "Next" at bounding box center [397, 202] width 60 height 25
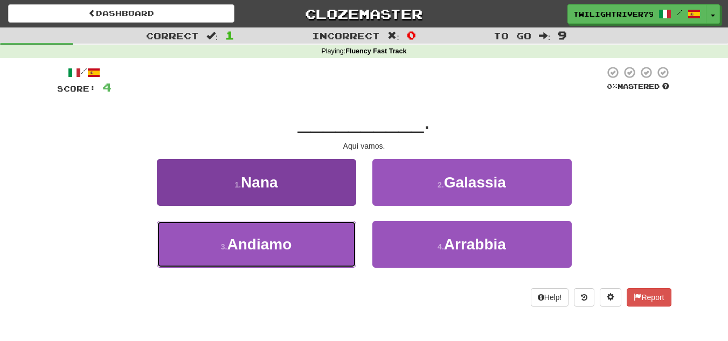
click at [312, 236] on button "3 . [GEOGRAPHIC_DATA]" at bounding box center [256, 244] width 199 height 47
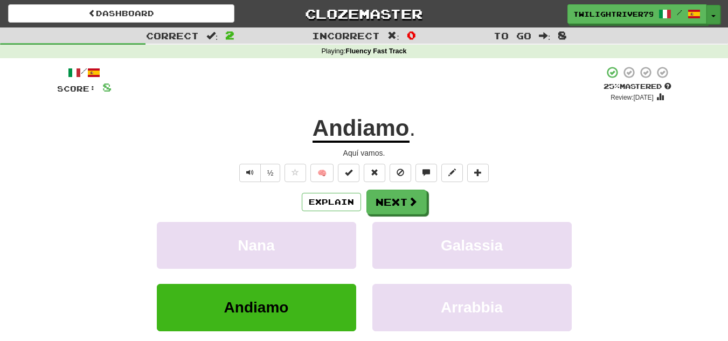
click at [714, 12] on button "Toggle Dropdown" at bounding box center [713, 14] width 14 height 19
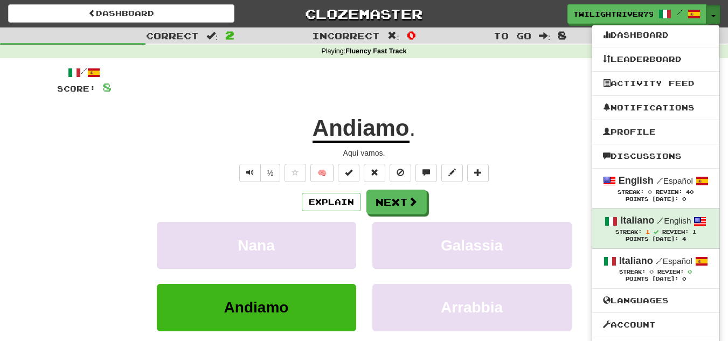
click at [714, 11] on button "Toggle Dropdown" at bounding box center [713, 14] width 14 height 19
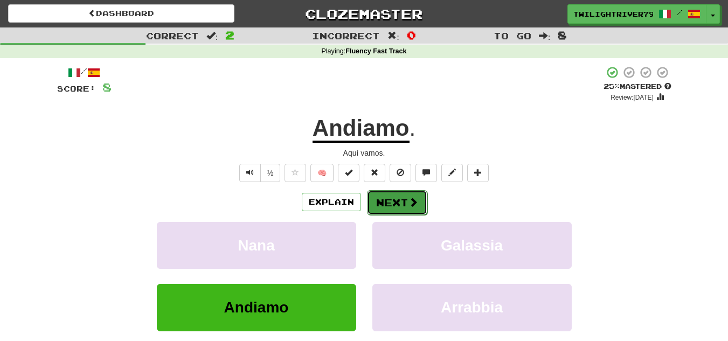
click at [412, 200] on span at bounding box center [413, 202] width 10 height 10
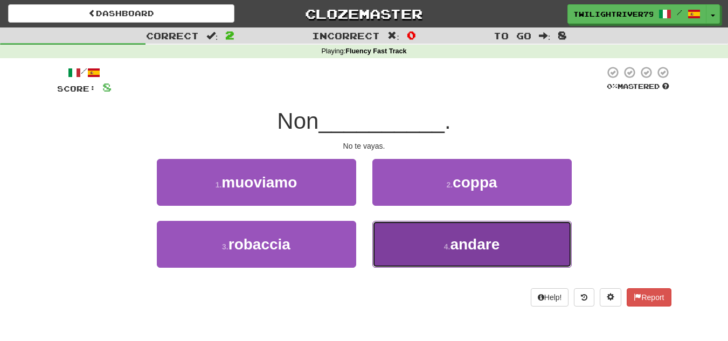
click at [387, 239] on button "4 . andare" at bounding box center [471, 244] width 199 height 47
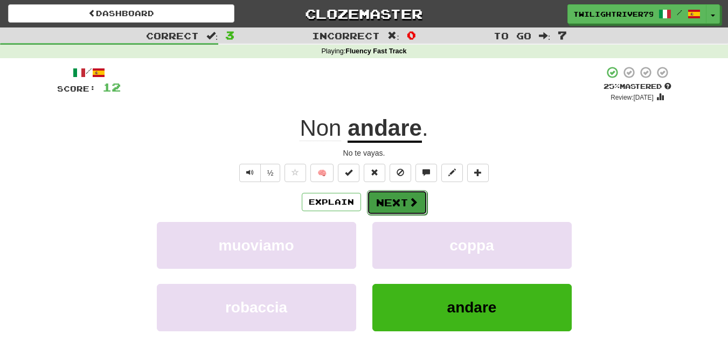
click at [382, 208] on button "Next" at bounding box center [397, 202] width 60 height 25
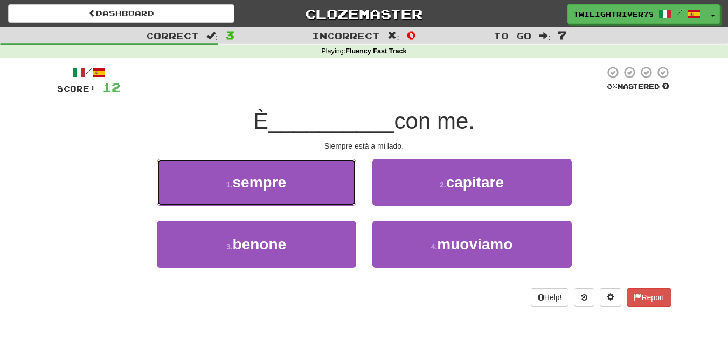
click at [282, 187] on span "sempre" at bounding box center [260, 182] width 54 height 17
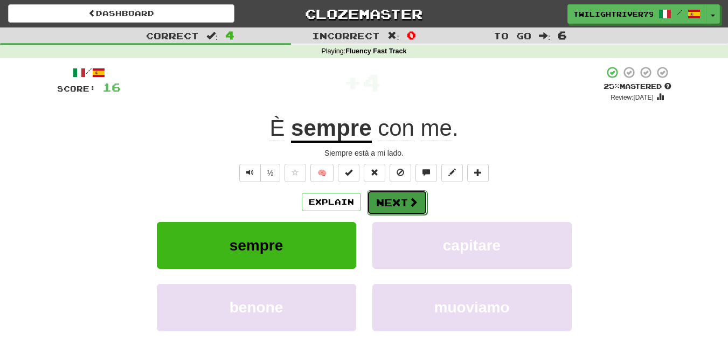
click at [406, 201] on button "Next" at bounding box center [397, 202] width 60 height 25
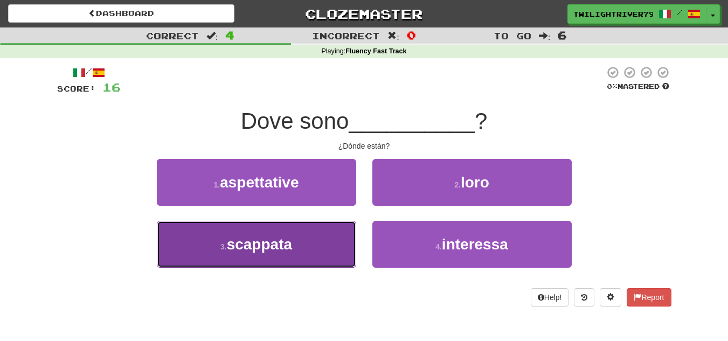
click at [317, 236] on button "3 . scappata" at bounding box center [256, 244] width 199 height 47
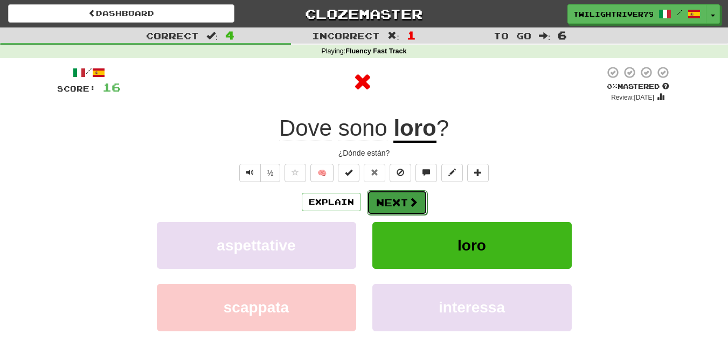
click at [388, 199] on button "Next" at bounding box center [397, 202] width 60 height 25
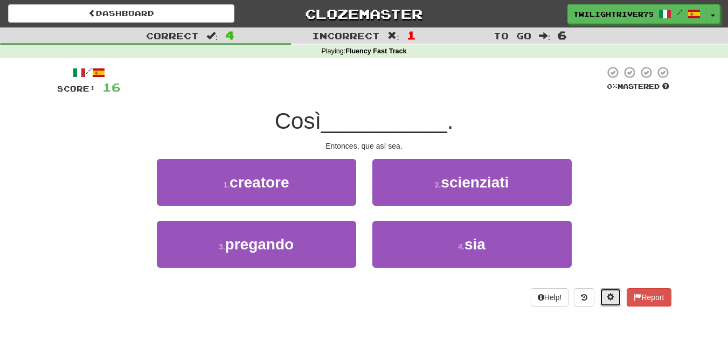
click at [608, 298] on span at bounding box center [610, 297] width 8 height 8
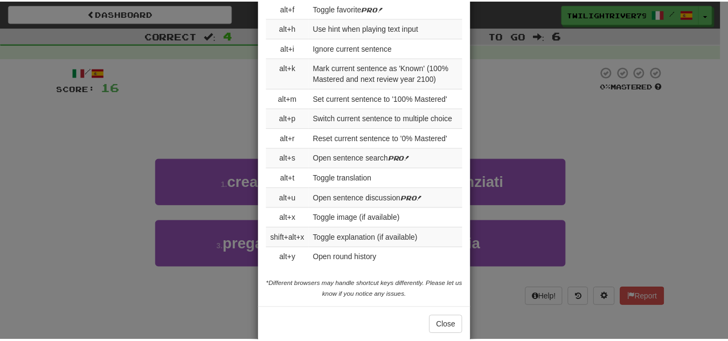
scroll to position [1247, 0]
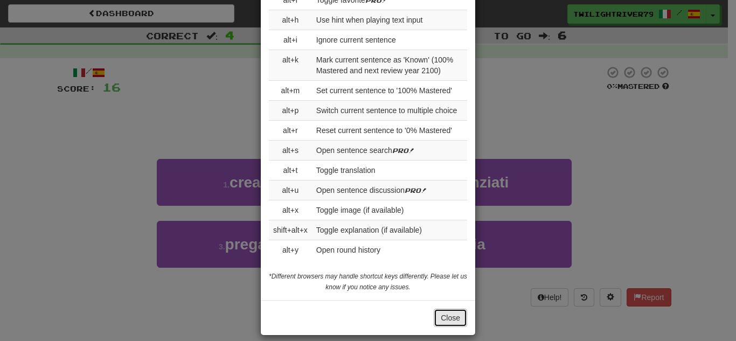
click at [444, 309] on button "Close" at bounding box center [450, 318] width 33 height 18
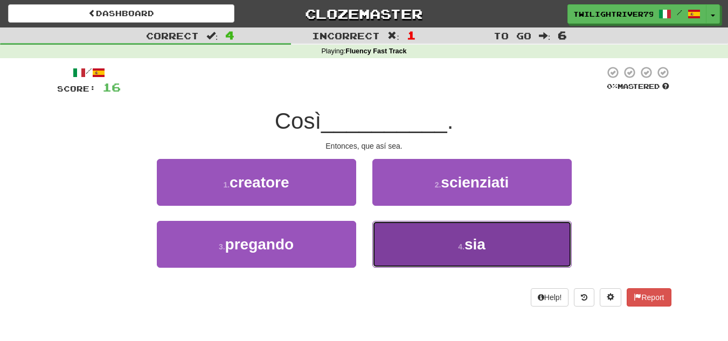
click at [416, 232] on button "4 . sia" at bounding box center [471, 244] width 199 height 47
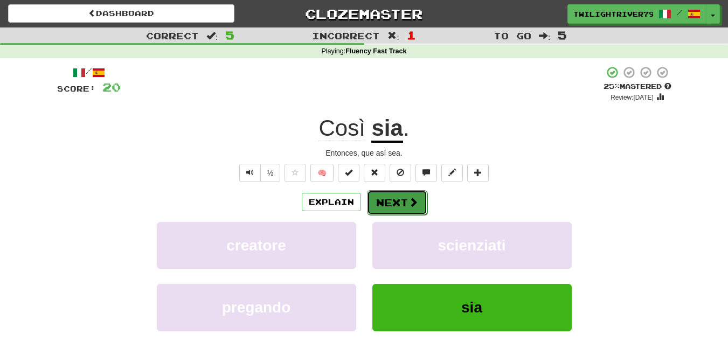
click at [380, 199] on button "Next" at bounding box center [397, 202] width 60 height 25
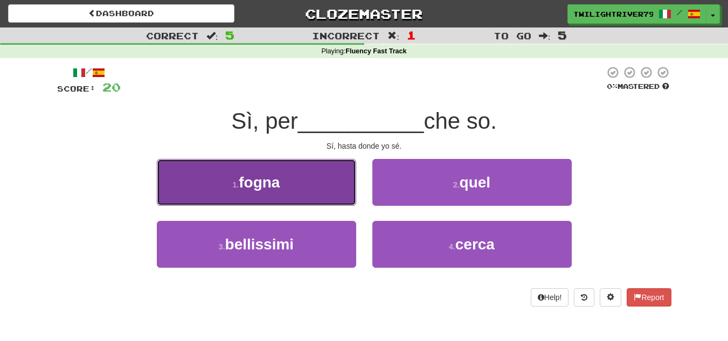
click at [299, 169] on button "1 . fogna" at bounding box center [256, 182] width 199 height 47
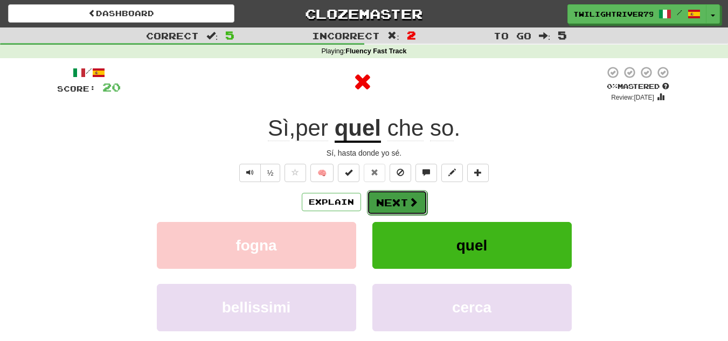
click at [394, 197] on button "Next" at bounding box center [397, 202] width 60 height 25
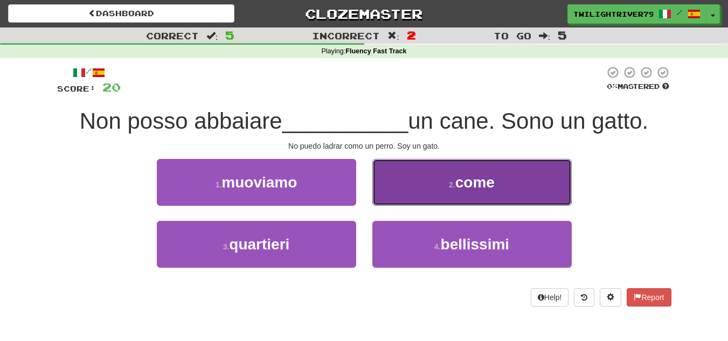
click at [418, 174] on button "2 . come" at bounding box center [471, 182] width 199 height 47
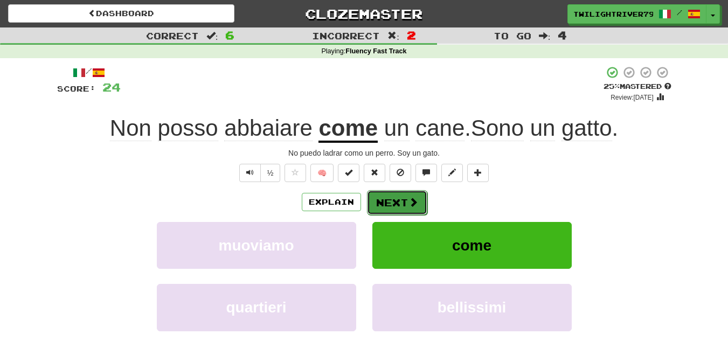
click at [398, 199] on button "Next" at bounding box center [397, 202] width 60 height 25
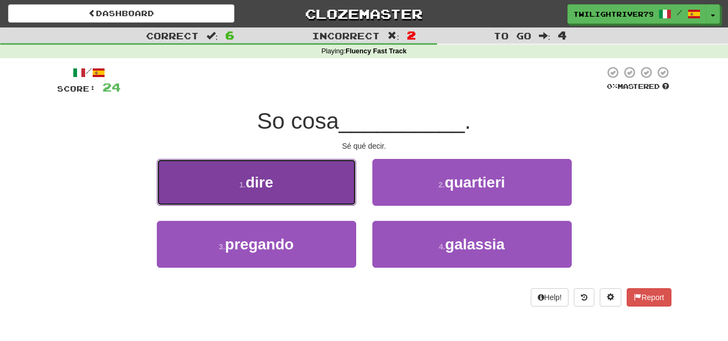
click at [270, 177] on span "dire" at bounding box center [259, 182] width 27 height 17
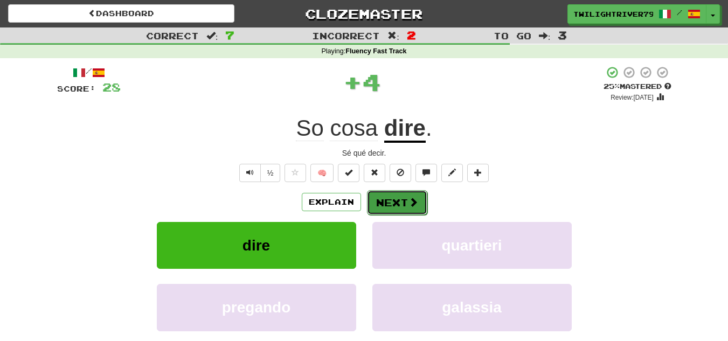
click at [399, 208] on button "Next" at bounding box center [397, 202] width 60 height 25
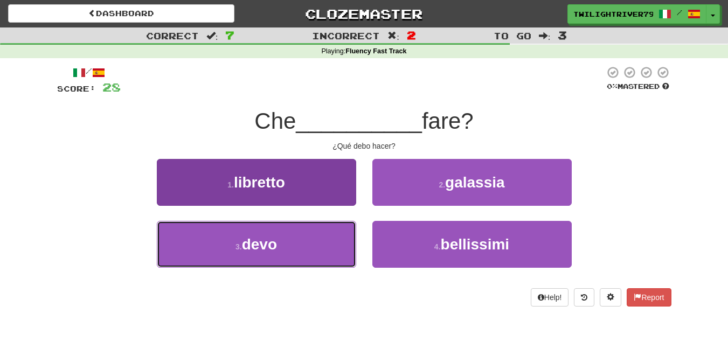
click at [200, 236] on button "3 . devo" at bounding box center [256, 244] width 199 height 47
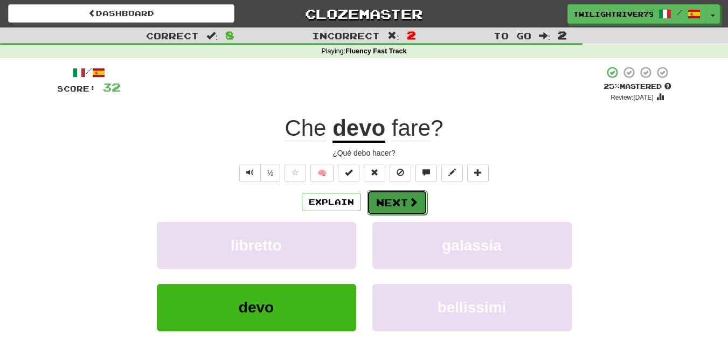
click at [393, 202] on button "Next" at bounding box center [397, 202] width 60 height 25
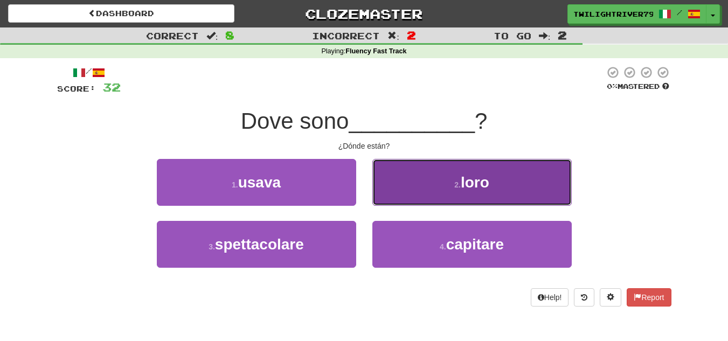
click at [386, 172] on button "2 . loro" at bounding box center [471, 182] width 199 height 47
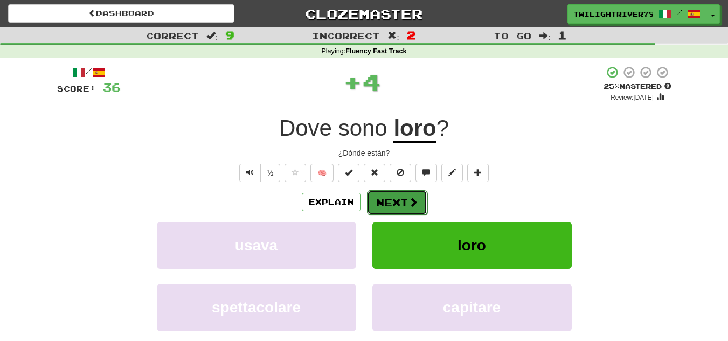
click at [383, 200] on button "Next" at bounding box center [397, 202] width 60 height 25
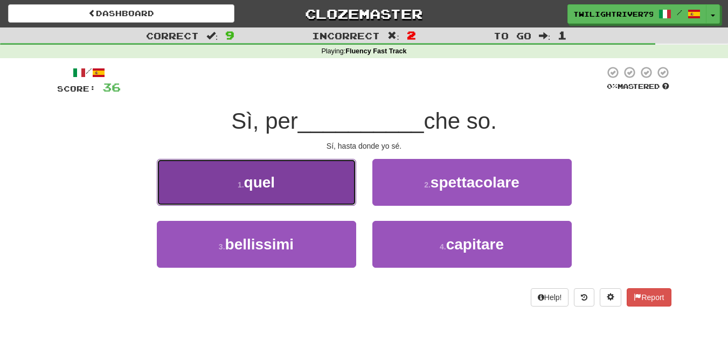
click at [337, 172] on button "1 . quel" at bounding box center [256, 182] width 199 height 47
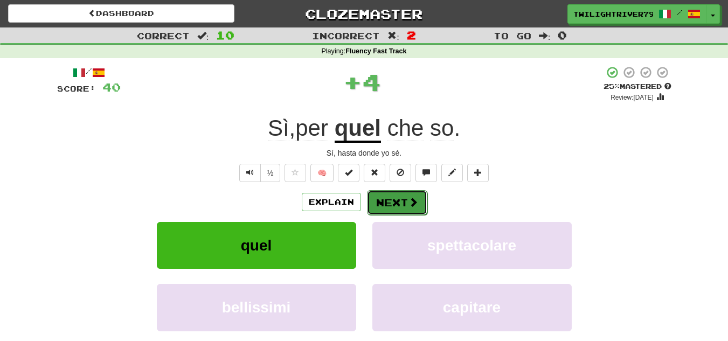
click at [375, 207] on button "Next" at bounding box center [397, 202] width 60 height 25
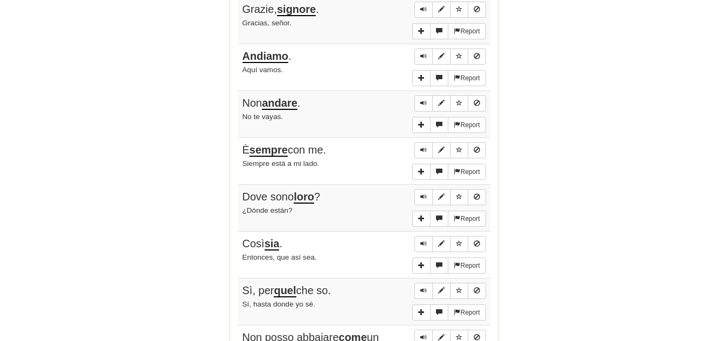
scroll to position [862, 0]
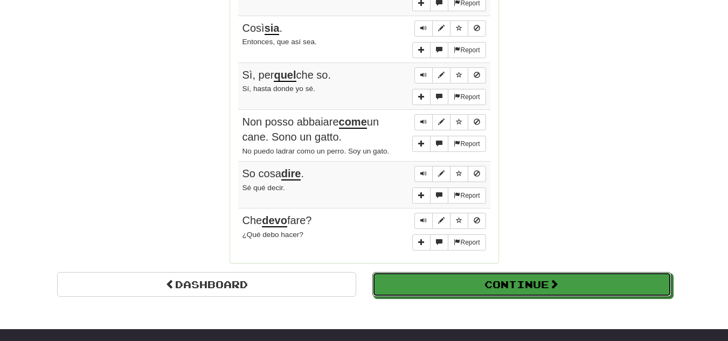
click at [413, 278] on button "Continue" at bounding box center [521, 284] width 299 height 25
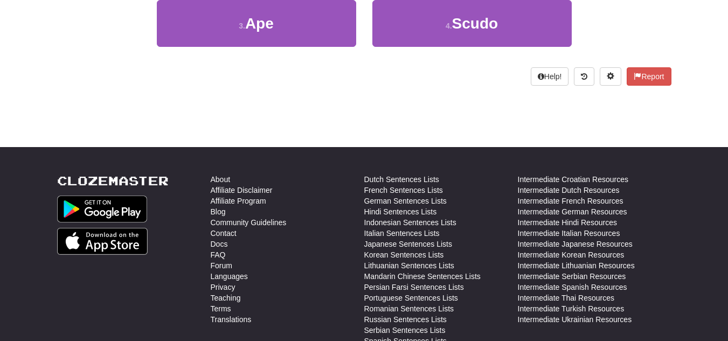
scroll to position [5, 0]
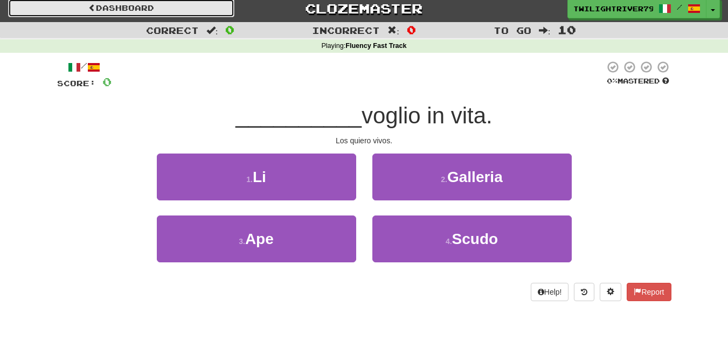
click at [171, 4] on link "Dashboard" at bounding box center [121, 8] width 226 height 18
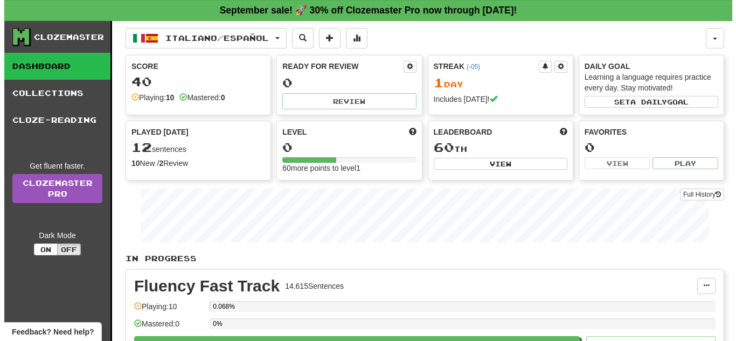
scroll to position [108, 0]
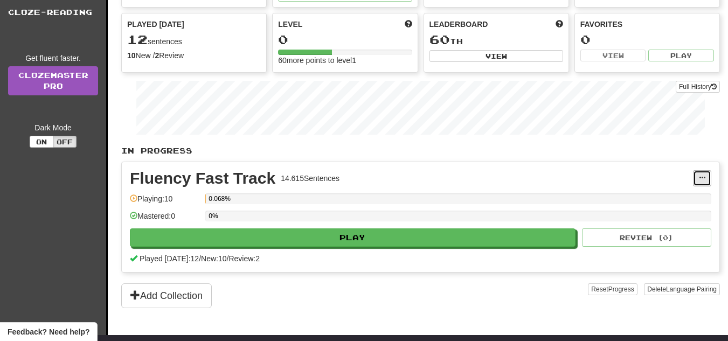
click at [702, 180] on span at bounding box center [701, 177] width 6 height 6
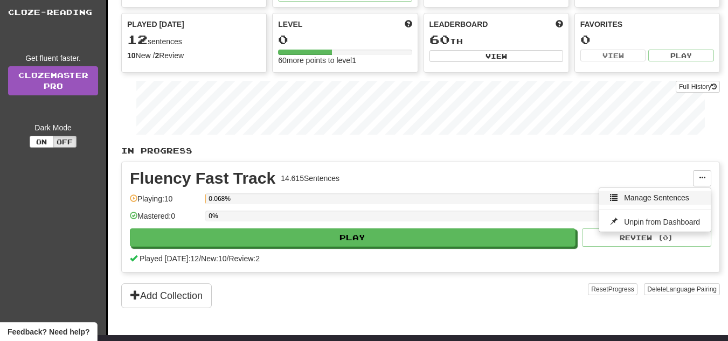
click at [678, 196] on span "Manage Sentences" at bounding box center [656, 197] width 65 height 9
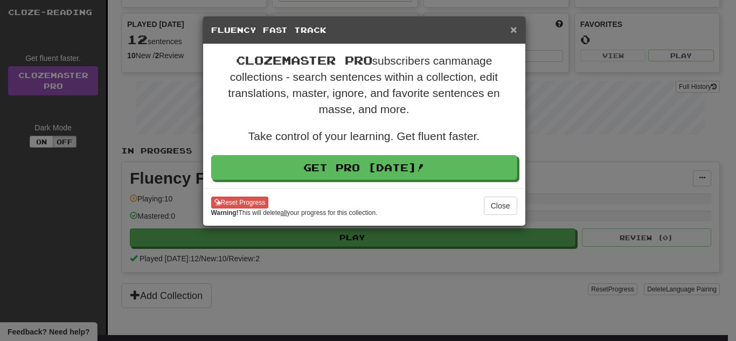
click at [515, 32] on span "×" at bounding box center [513, 29] width 6 height 12
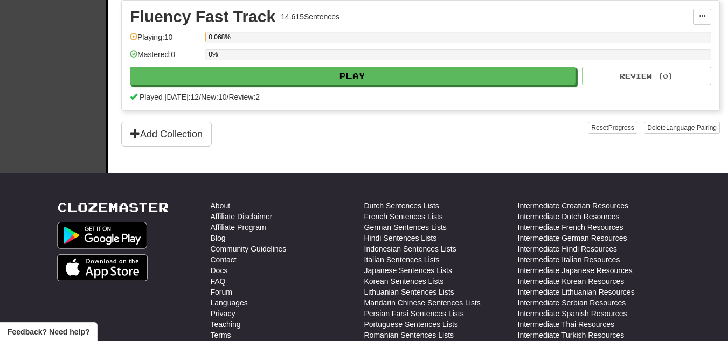
scroll to position [323, 0]
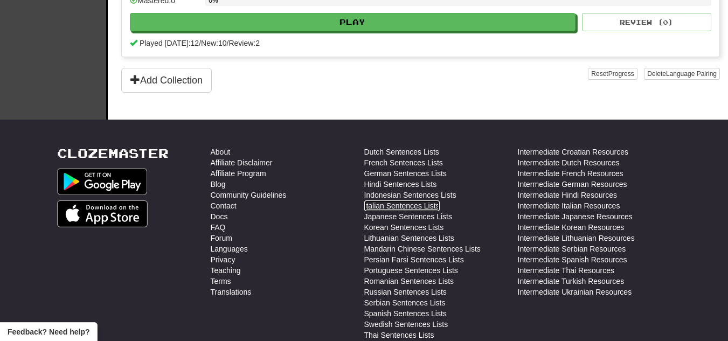
click at [418, 201] on link "Italian Sentences Lists" at bounding box center [401, 205] width 75 height 11
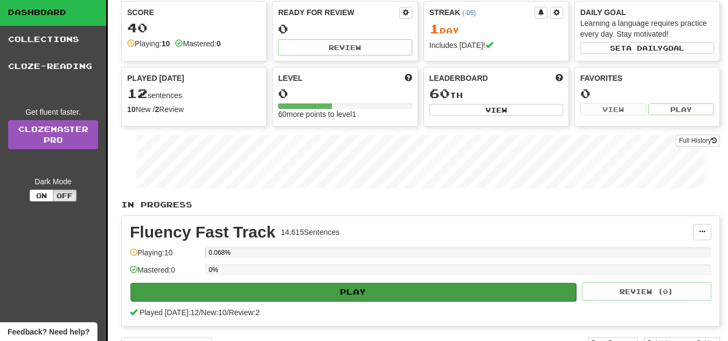
scroll to position [0, 0]
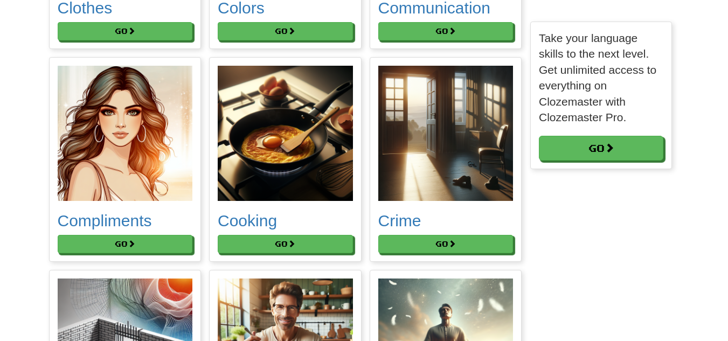
scroll to position [1454, 0]
